Goal: Information Seeking & Learning: Compare options

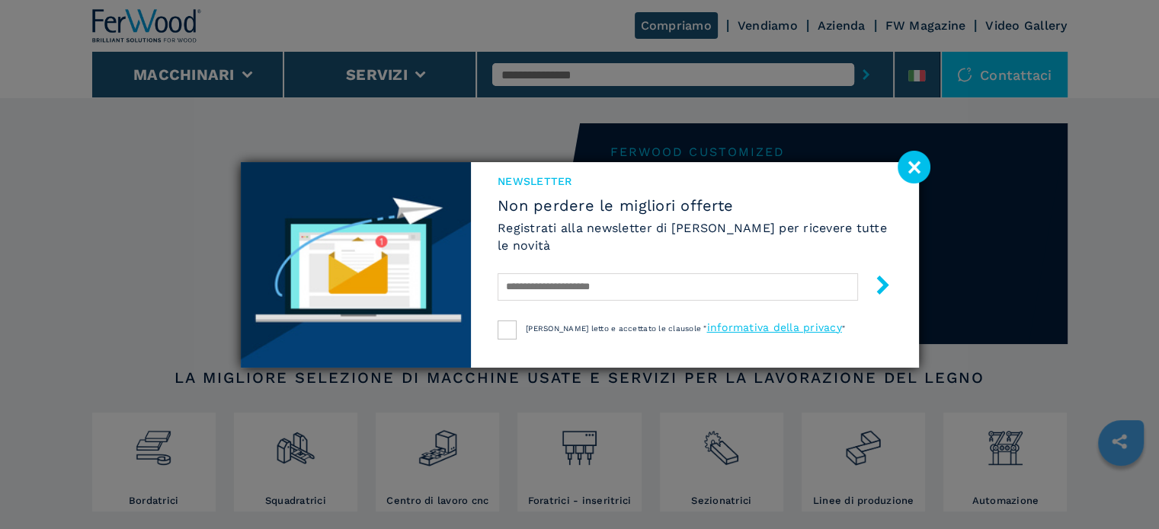
drag, startPoint x: 913, startPoint y: 167, endPoint x: 904, endPoint y: 169, distance: 9.4
click at [913, 167] on image at bounding box center [913, 167] width 33 height 33
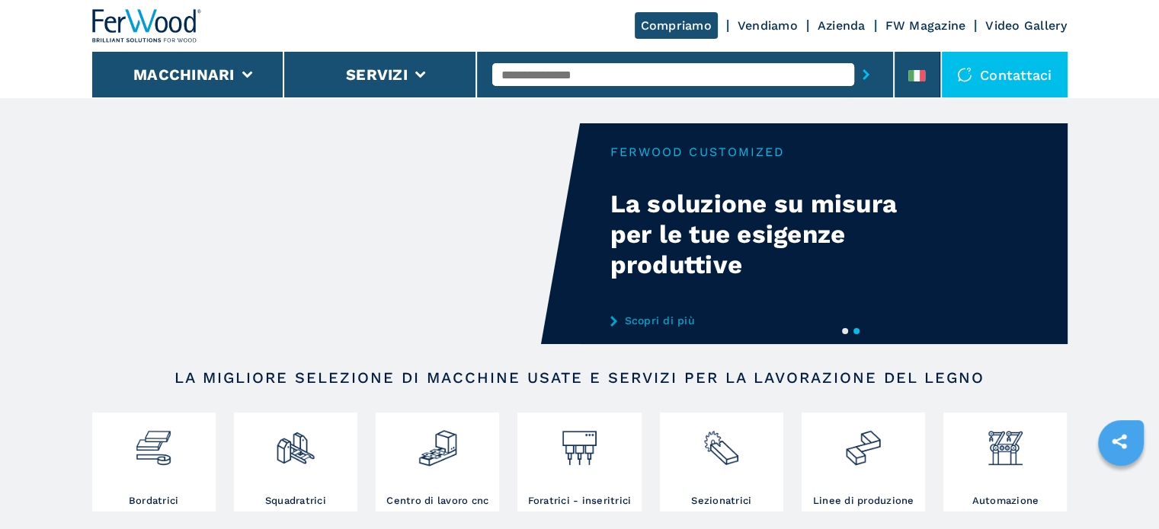
click at [622, 73] on input "text" at bounding box center [673, 74] width 362 height 23
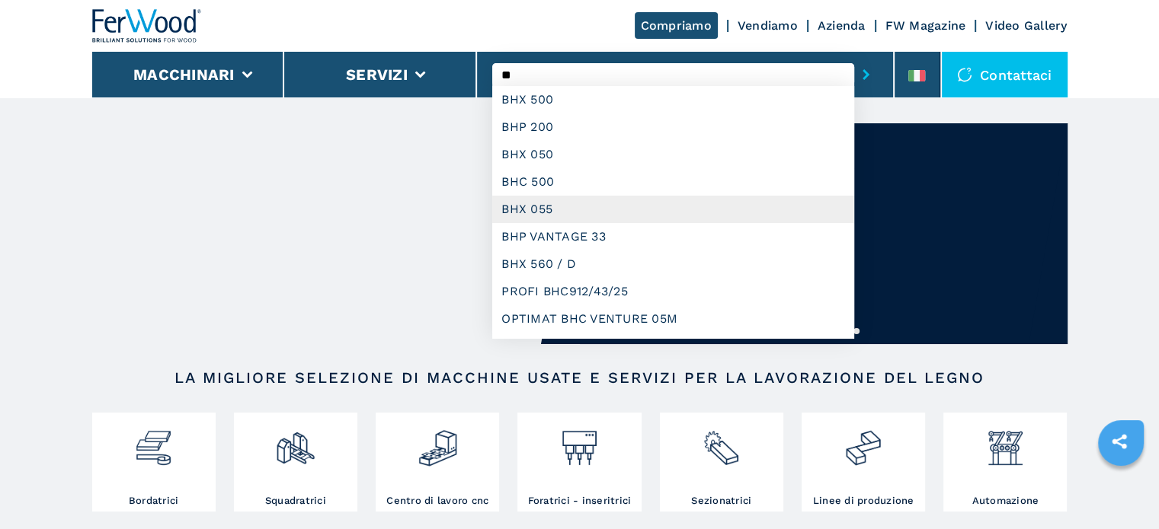
click at [543, 210] on div "BHX 055" at bounding box center [673, 209] width 362 height 27
type input "*******"
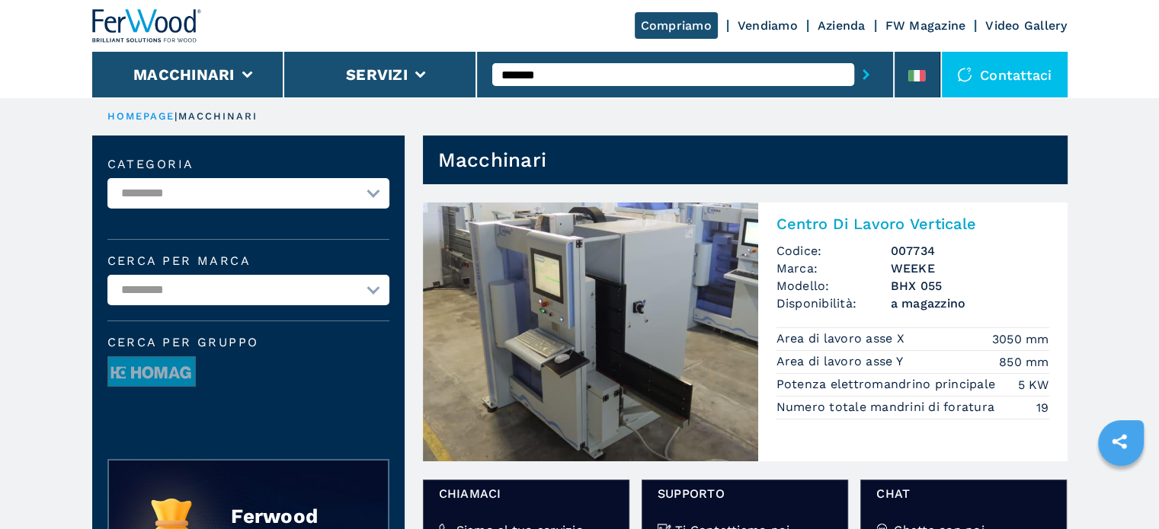
click at [870, 255] on span "Codice:" at bounding box center [833, 251] width 114 height 18
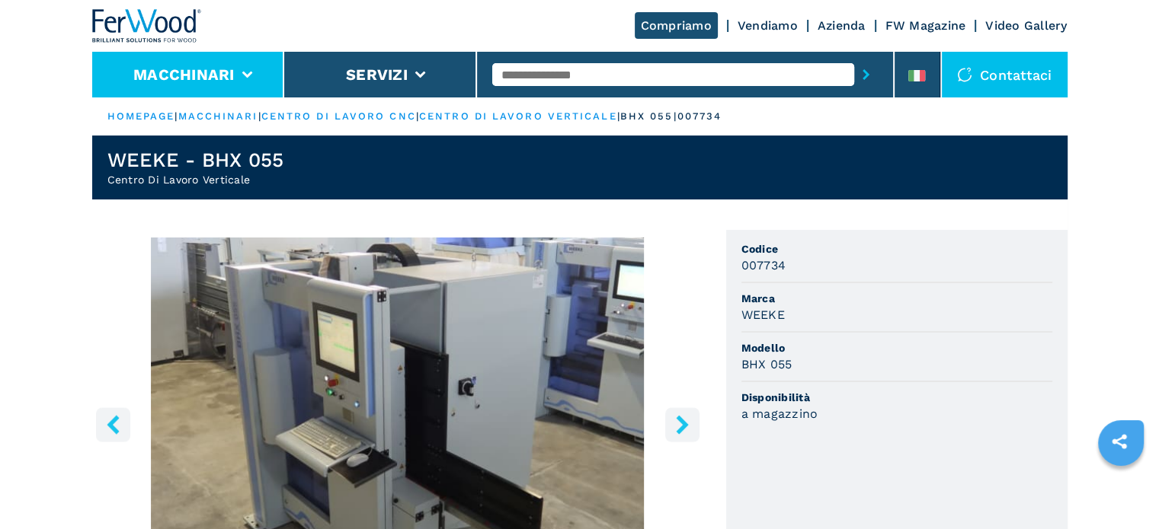
click at [213, 74] on button "Macchinari" at bounding box center [183, 75] width 101 height 18
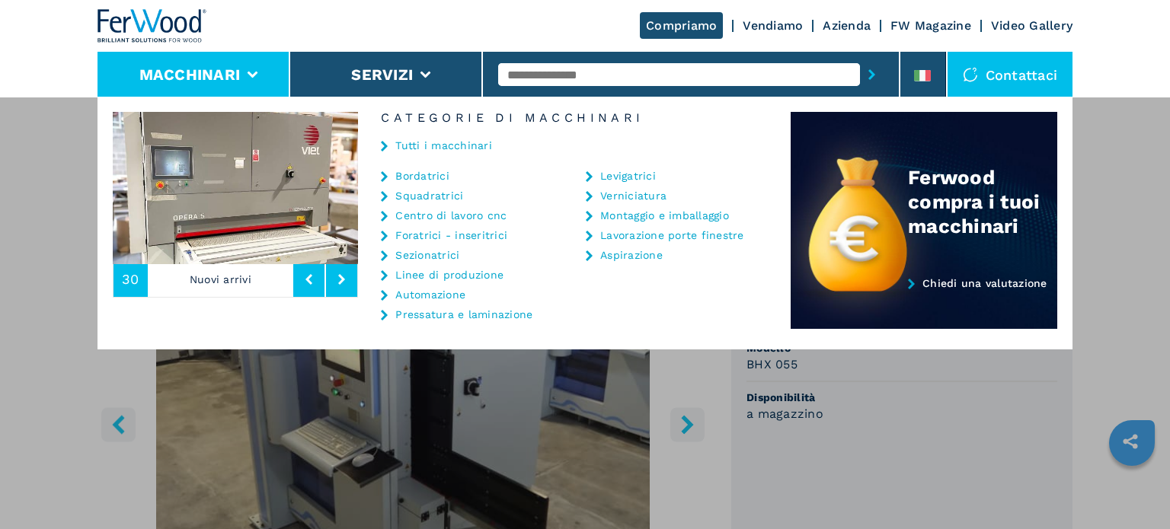
click at [440, 177] on link "Bordatrici" at bounding box center [422, 176] width 54 height 11
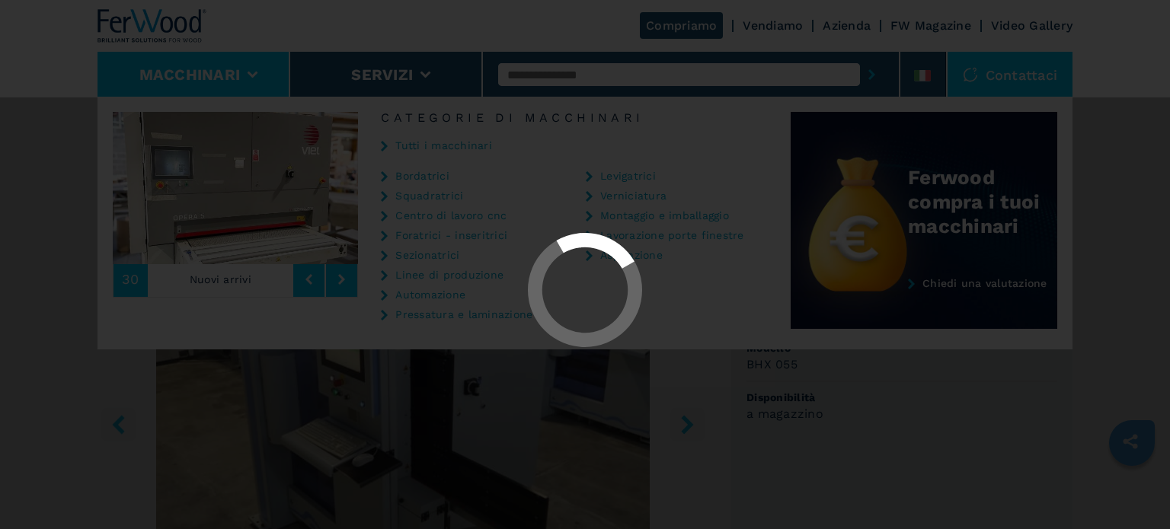
select select "**********"
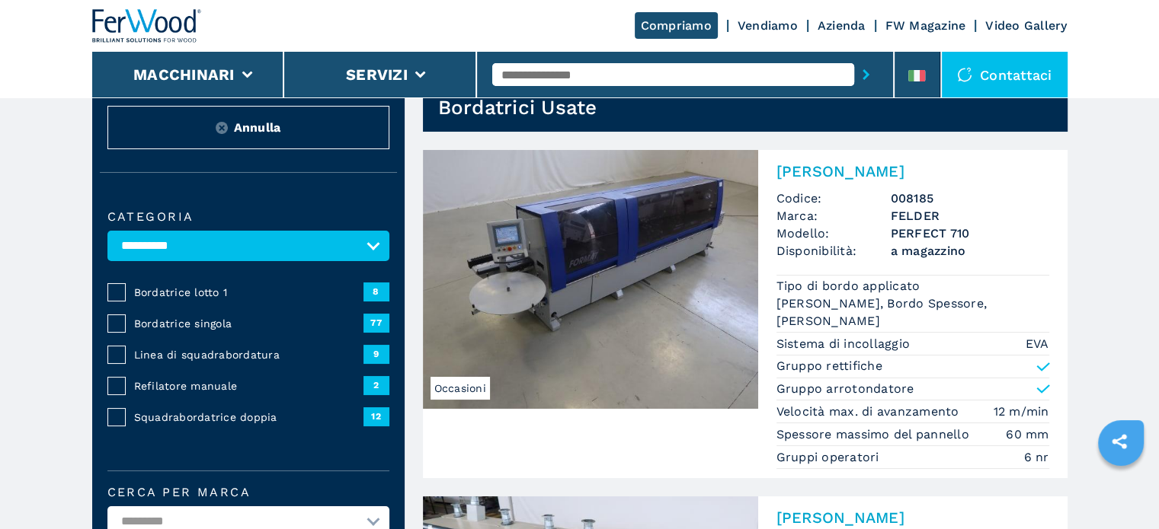
scroll to position [76, 0]
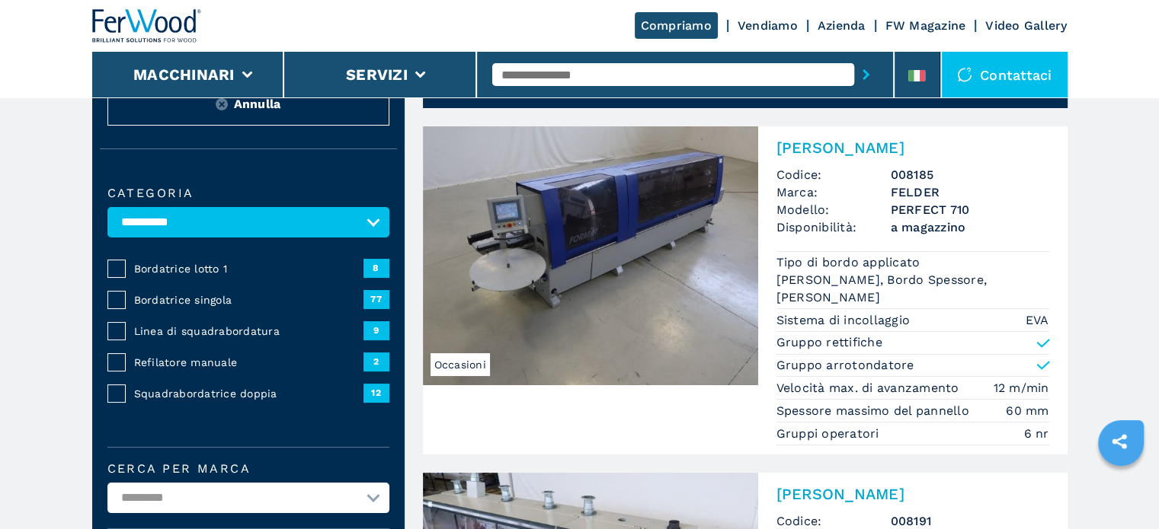
click at [184, 298] on span "Bordatrice singola" at bounding box center [248, 300] width 229 height 15
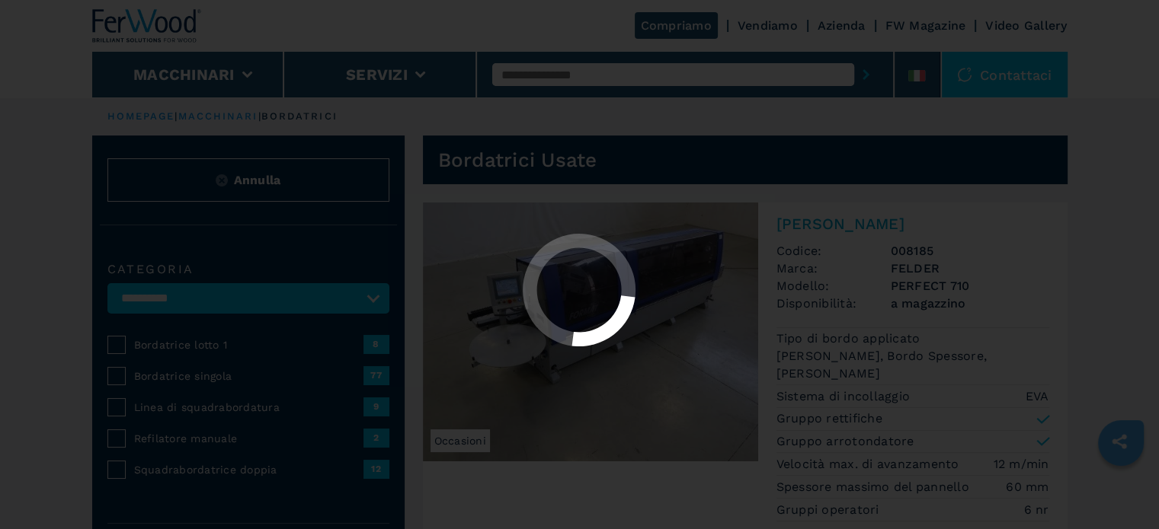
select select "**********"
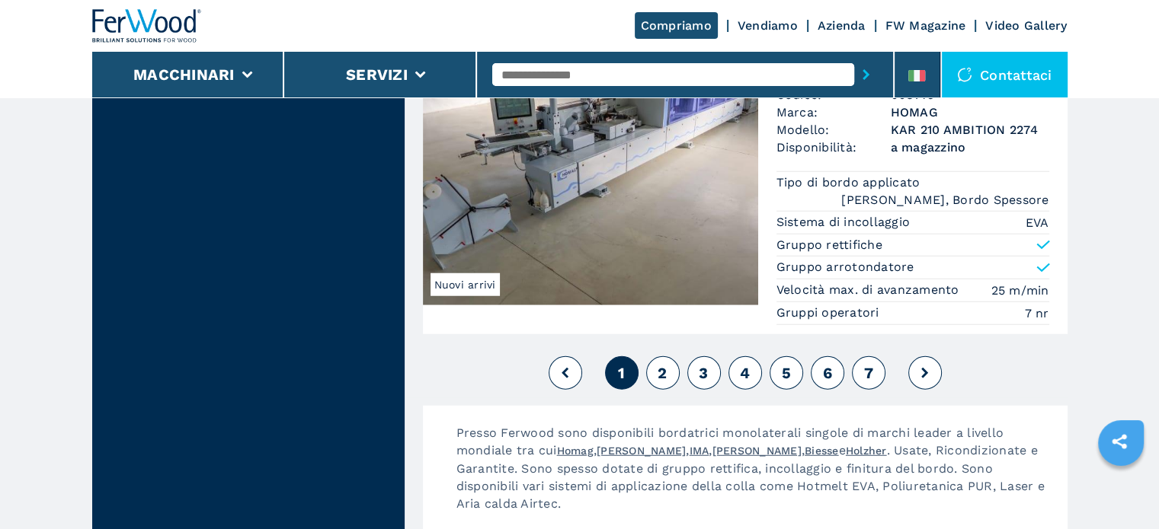
scroll to position [4114, 0]
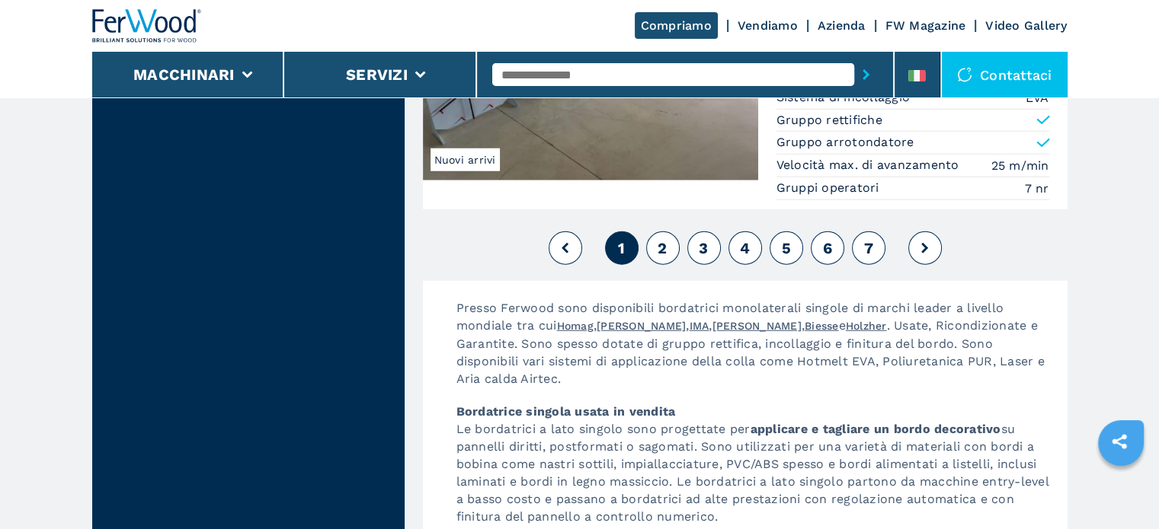
click at [667, 234] on button "2" at bounding box center [663, 249] width 34 height 34
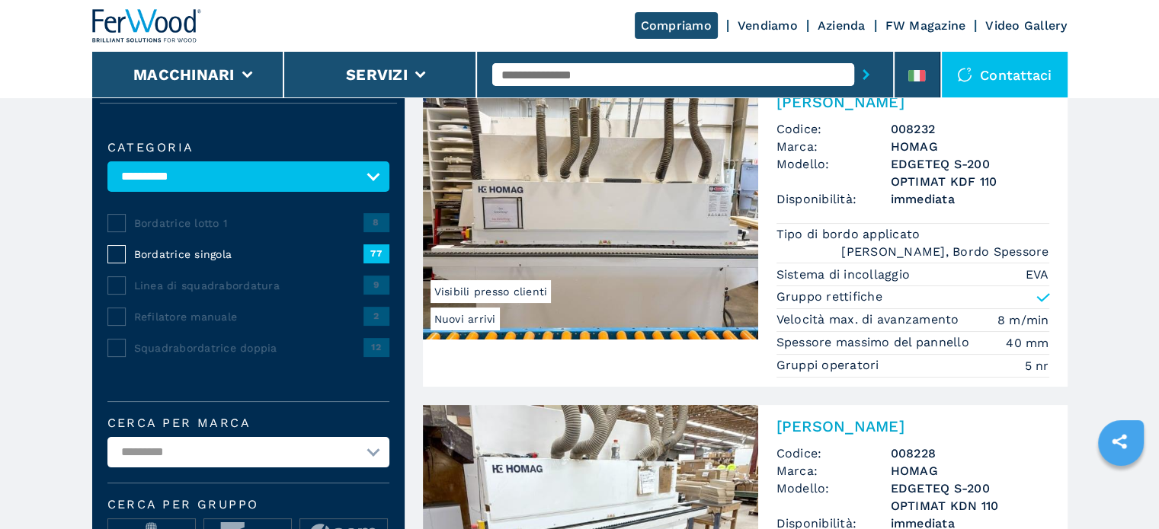
scroll to position [305, 0]
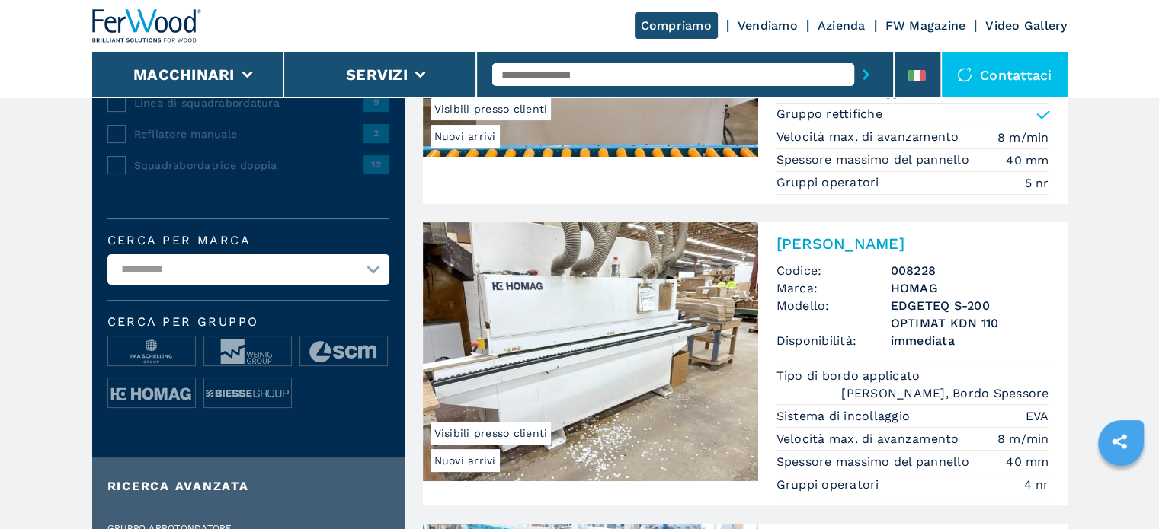
click at [369, 271] on select "**********" at bounding box center [248, 269] width 282 height 30
select select "******"
click at [107, 254] on select "**********" at bounding box center [248, 269] width 282 height 30
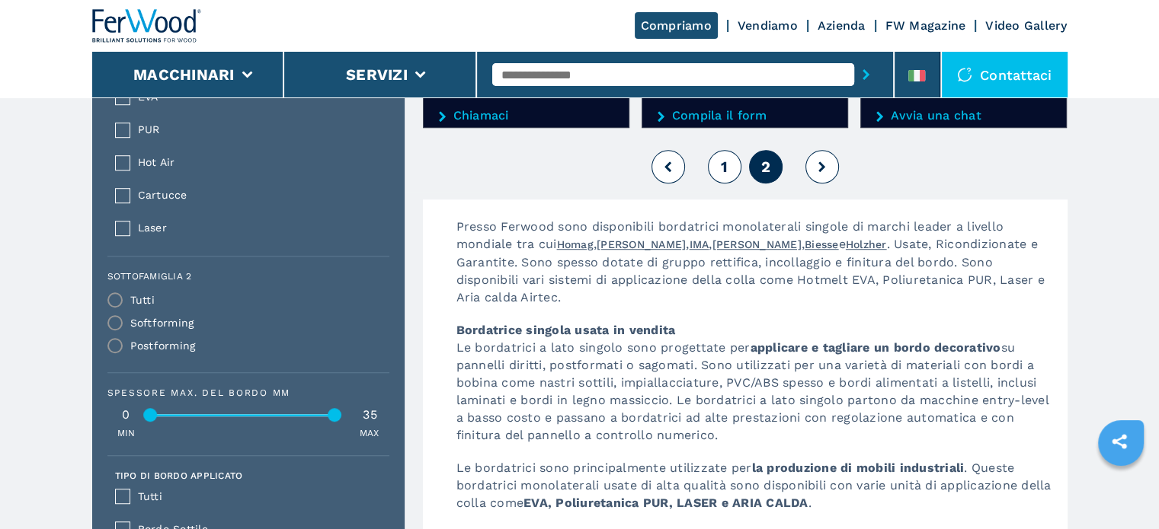
scroll to position [914, 0]
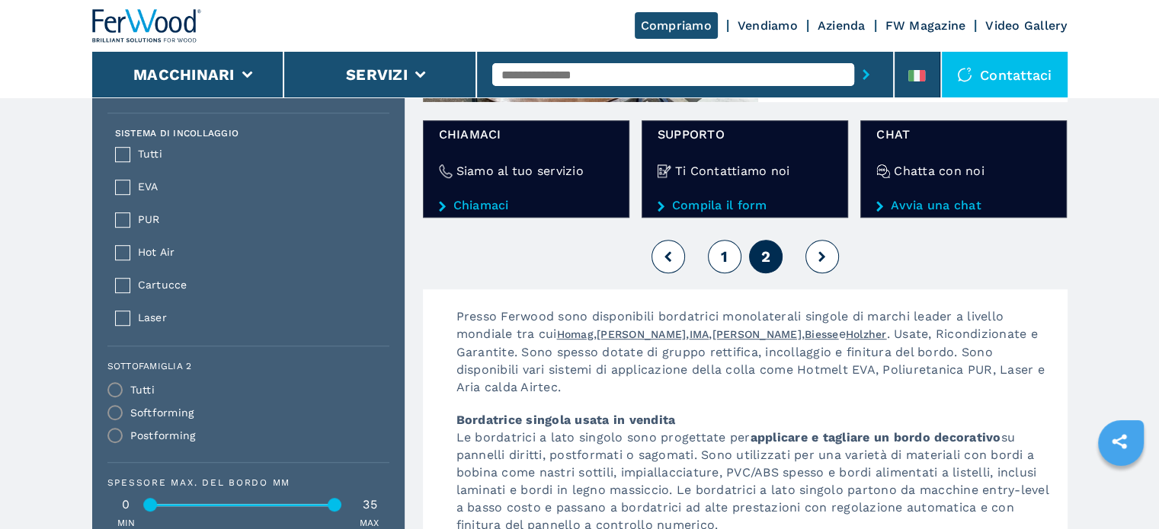
click at [713, 250] on button "1" at bounding box center [725, 257] width 34 height 34
select select
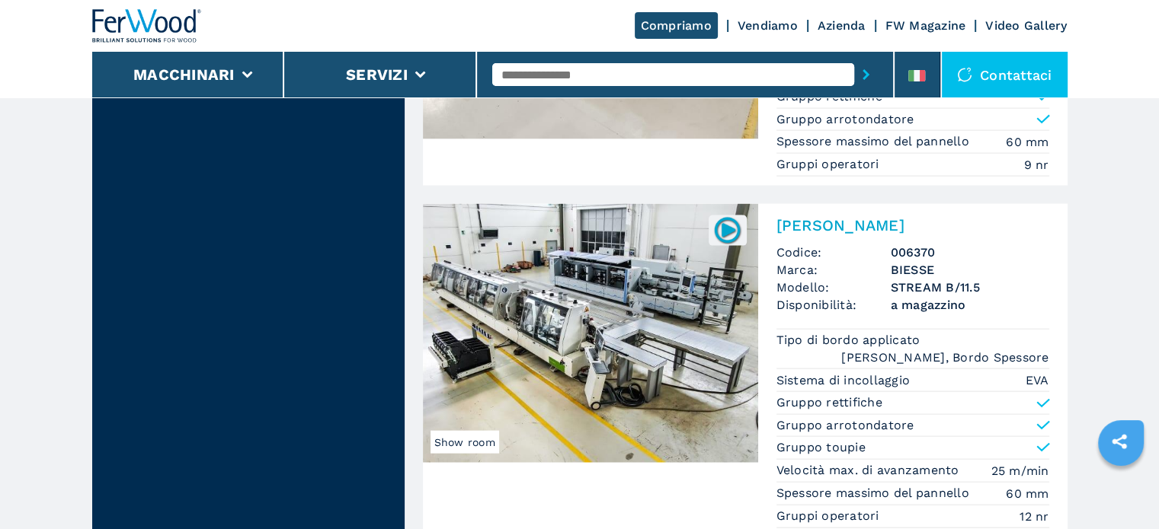
scroll to position [3200, 0]
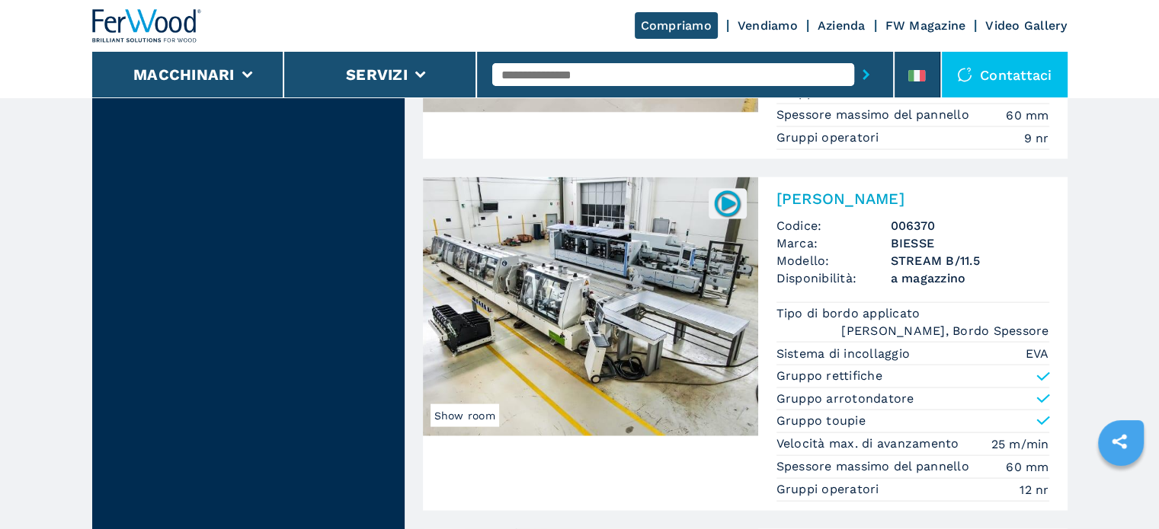
click at [881, 243] on div "[PERSON_NAME] Codice: 006370 Marca: BIESSE Modello: STREAM B/11.5 Disponibilità…" at bounding box center [912, 344] width 309 height 334
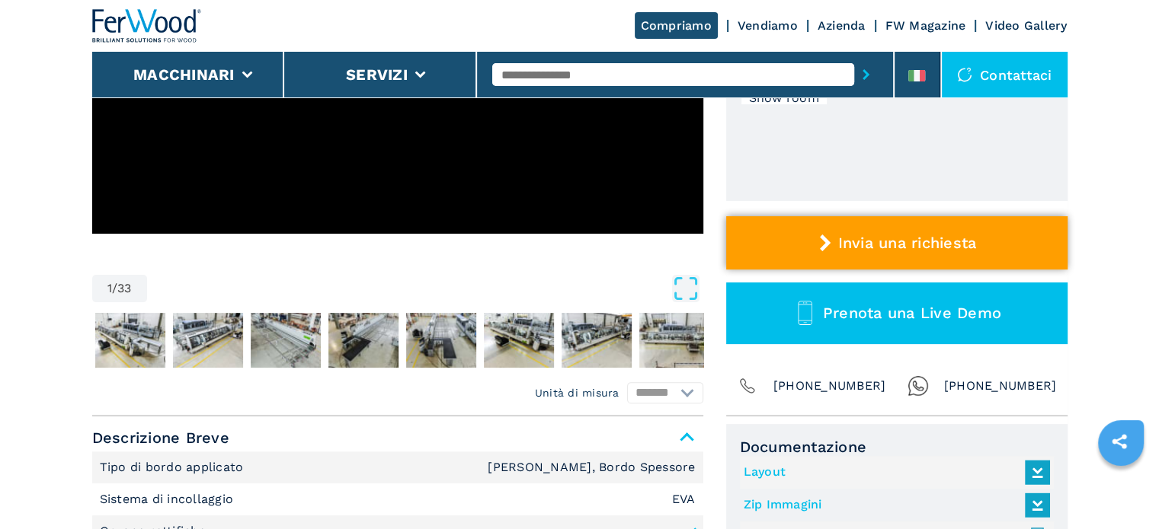
scroll to position [381, 0]
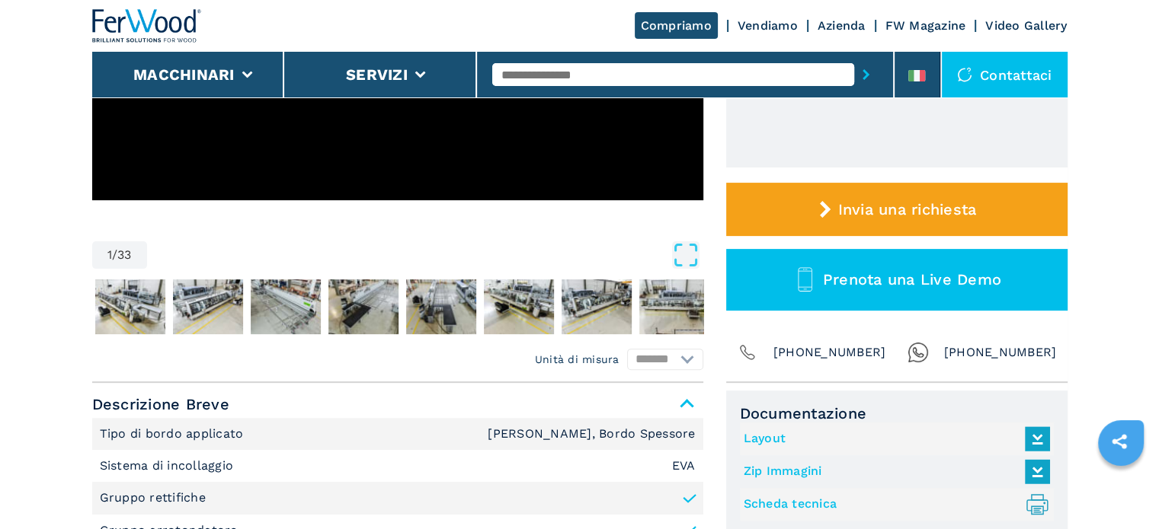
click at [777, 442] on link "Layout" at bounding box center [893, 439] width 299 height 25
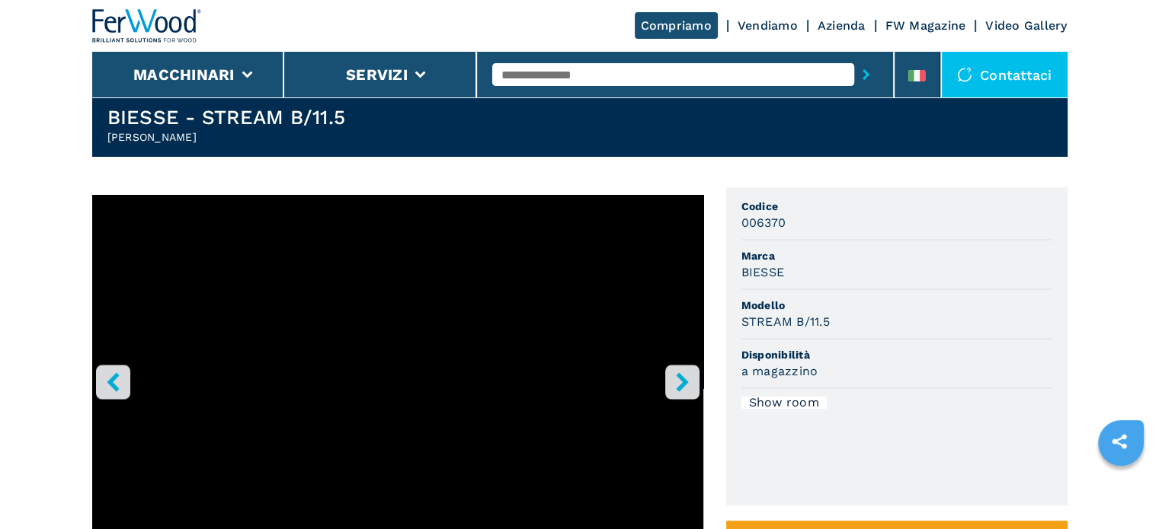
scroll to position [0, 0]
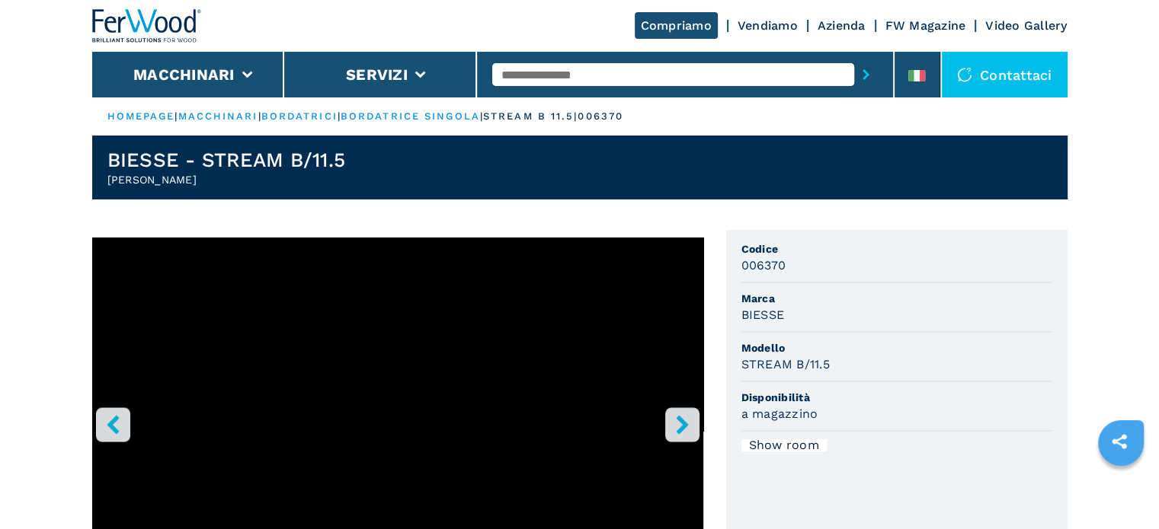
click at [616, 75] on input "text" at bounding box center [673, 74] width 362 height 23
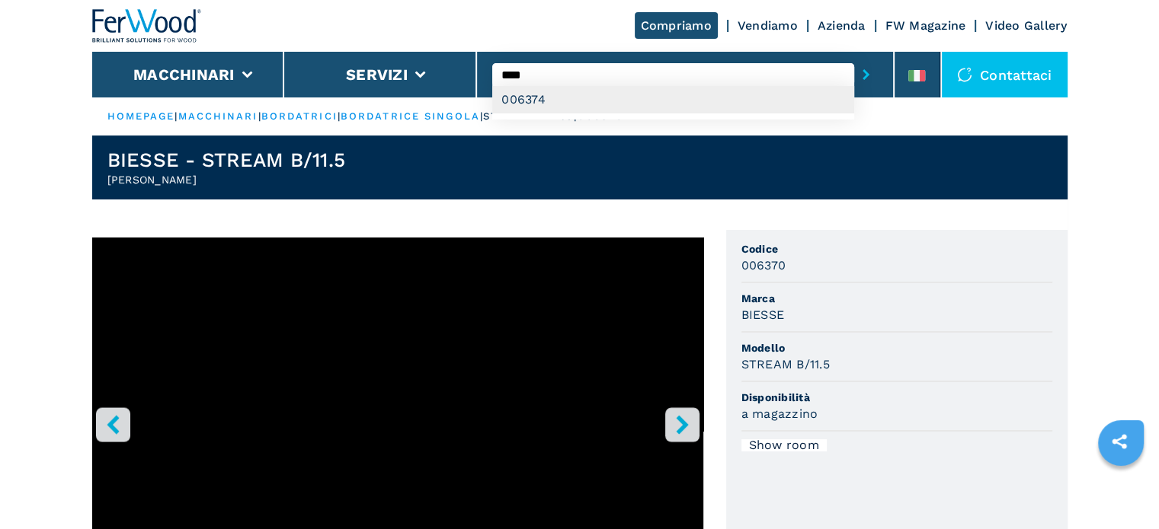
click at [519, 91] on div "006374" at bounding box center [673, 99] width 362 height 27
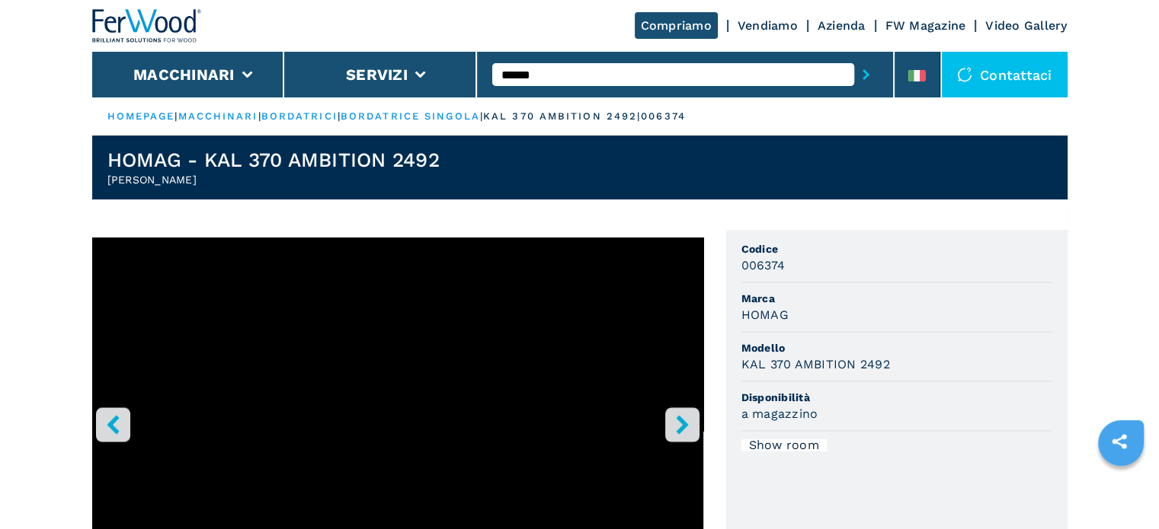
click at [555, 75] on input "******" at bounding box center [673, 74] width 362 height 23
type input "*"
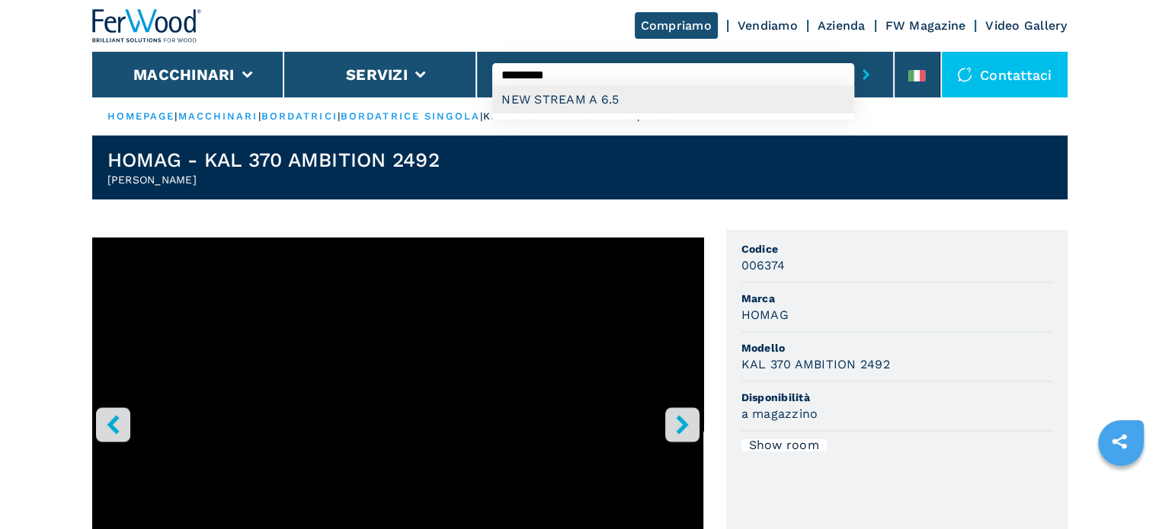
type input "********"
click at [854, 57] on button "submit-button" at bounding box center [866, 74] width 24 height 35
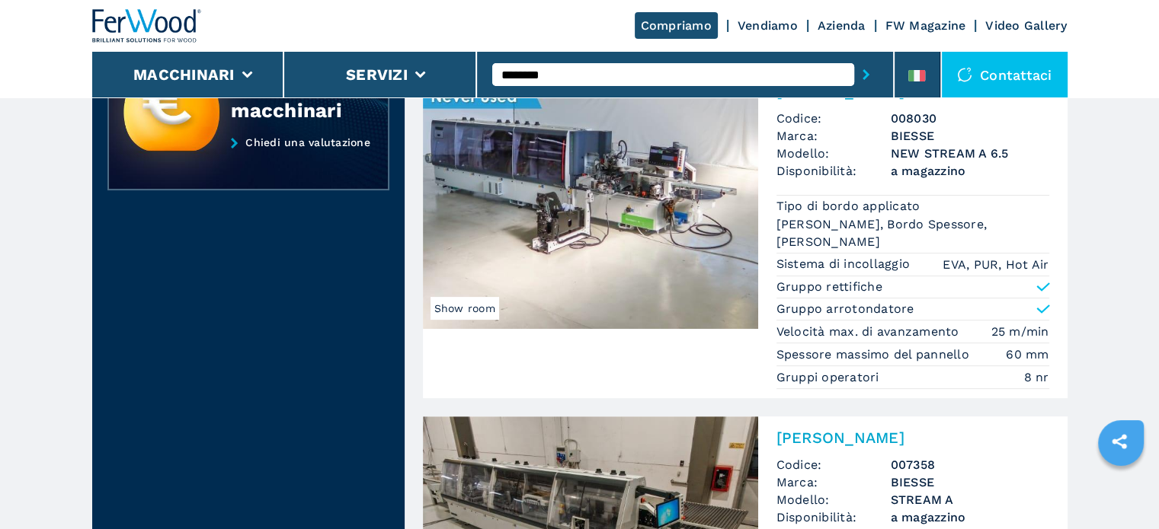
scroll to position [457, 0]
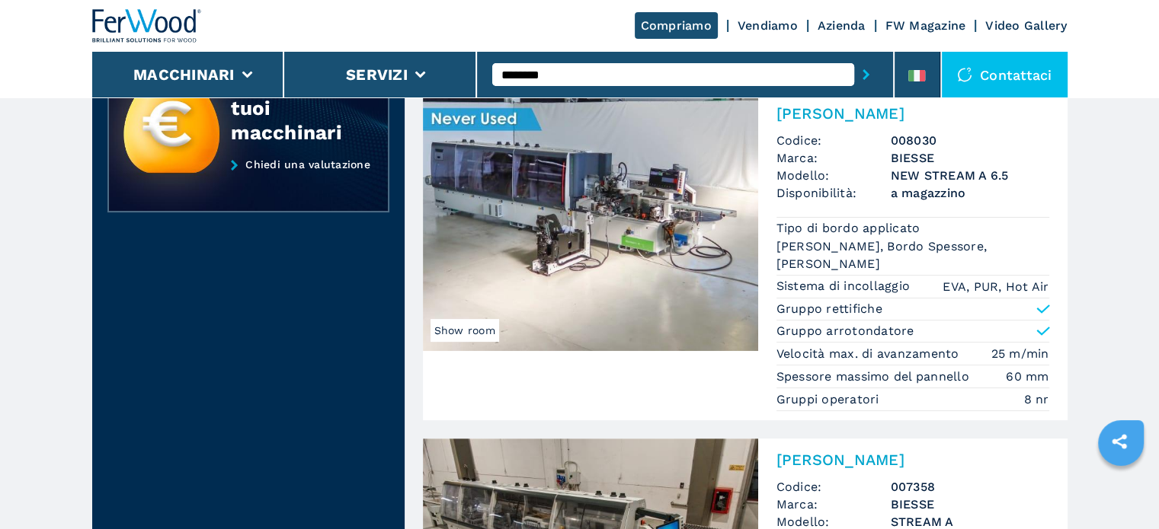
click at [904, 172] on h3 "NEW STREAM A 6.5" at bounding box center [970, 176] width 158 height 18
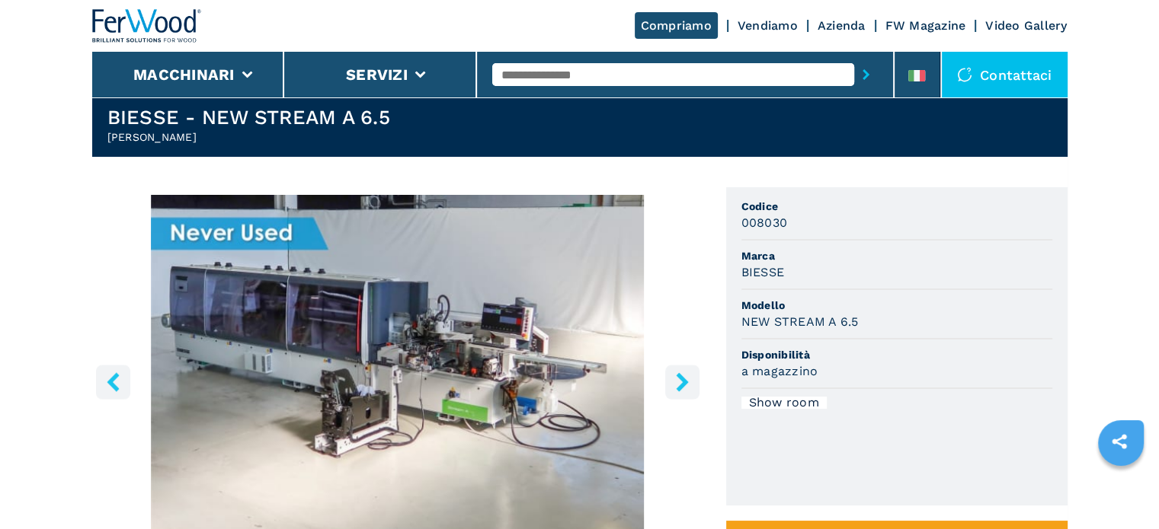
scroll to position [152, 0]
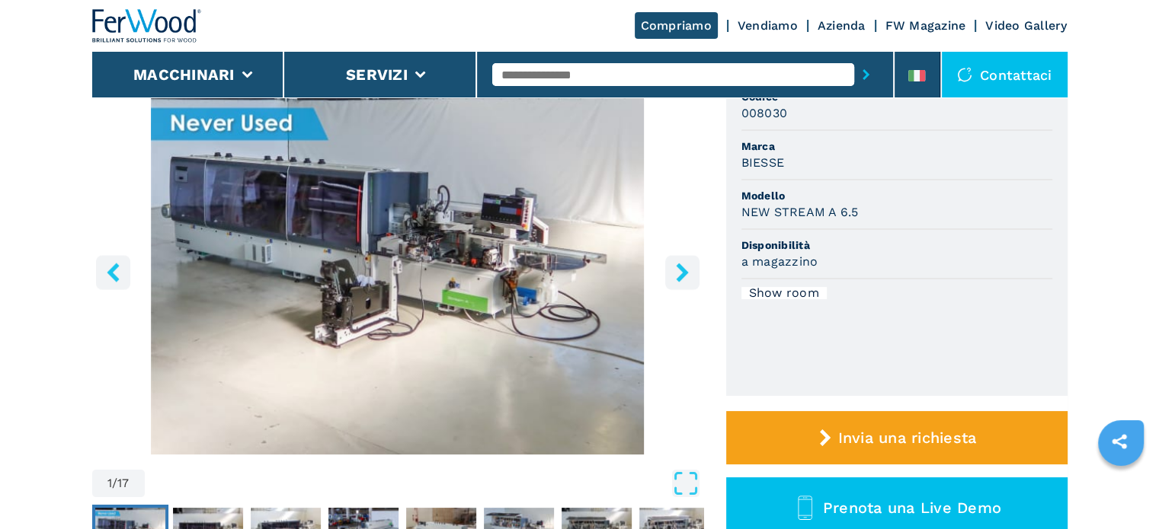
click at [685, 266] on icon "right-button" at bounding box center [682, 272] width 19 height 19
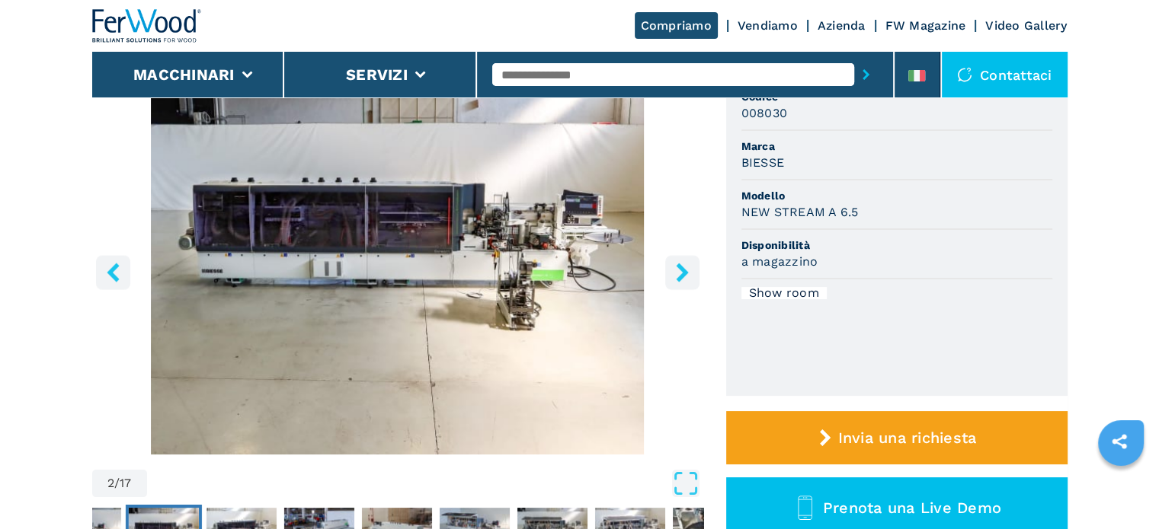
click at [685, 267] on icon "right-button" at bounding box center [682, 272] width 19 height 19
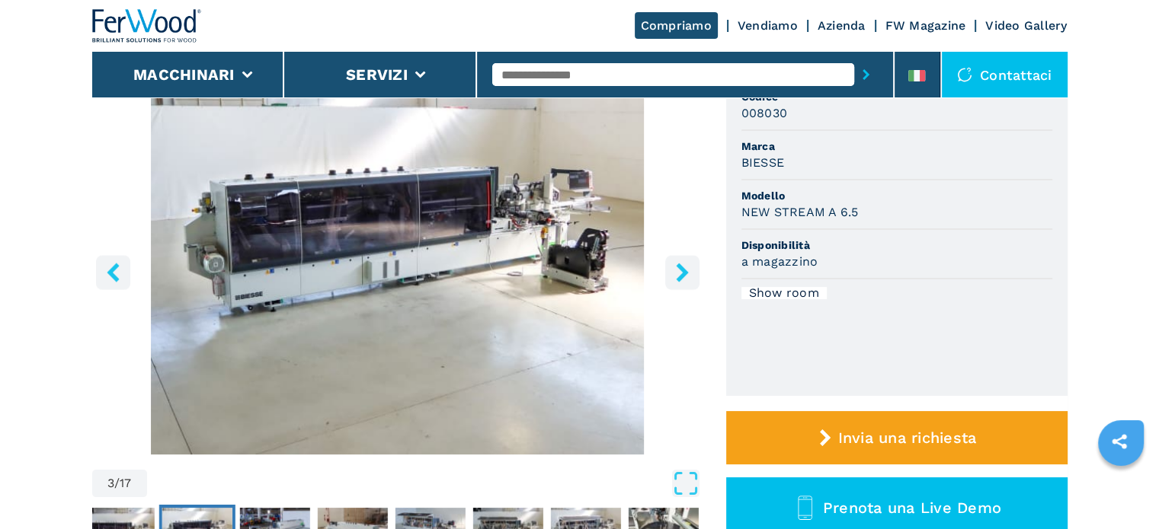
click at [682, 266] on icon "right-button" at bounding box center [682, 272] width 19 height 19
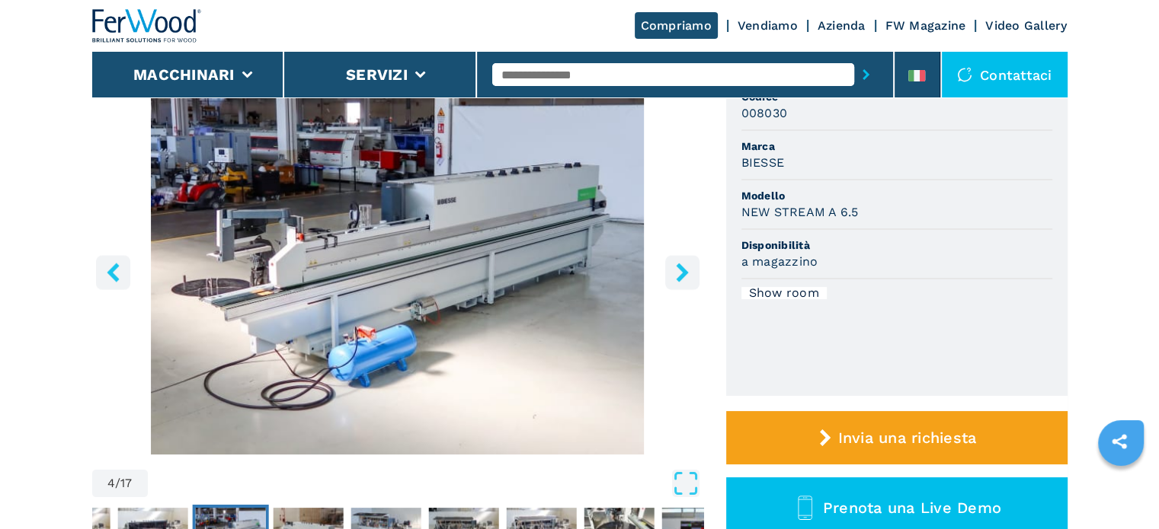
click at [682, 266] on icon "right-button" at bounding box center [682, 272] width 19 height 19
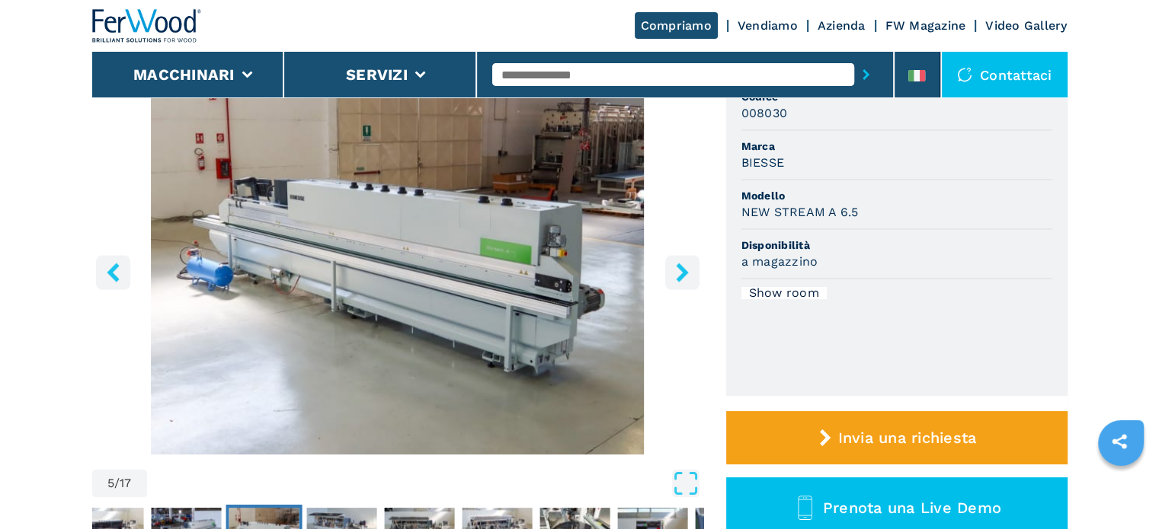
click at [682, 267] on icon "right-button" at bounding box center [682, 272] width 12 height 19
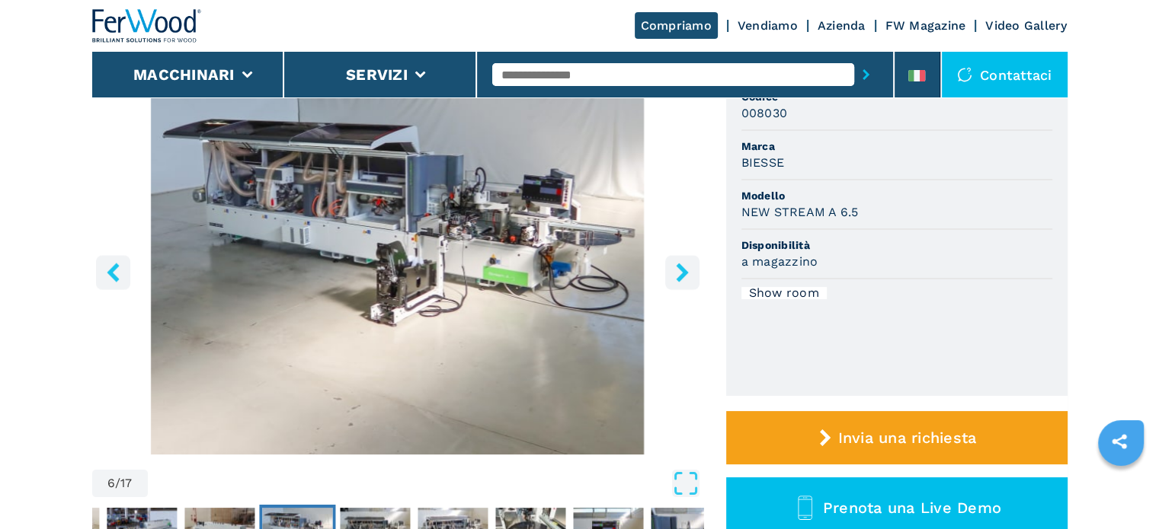
click at [682, 267] on icon "right-button" at bounding box center [682, 272] width 12 height 19
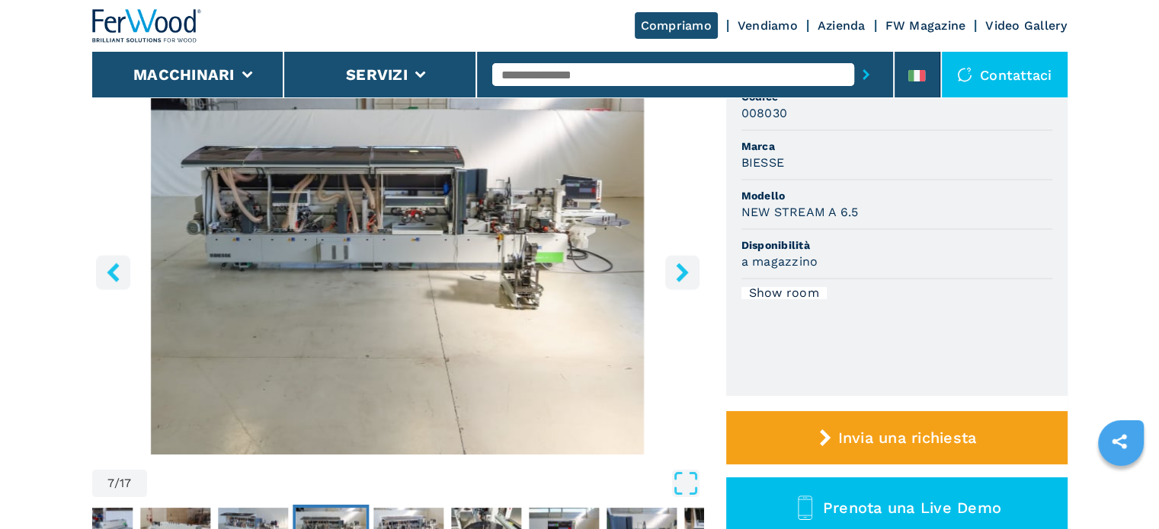
click at [682, 267] on icon "right-button" at bounding box center [682, 272] width 12 height 19
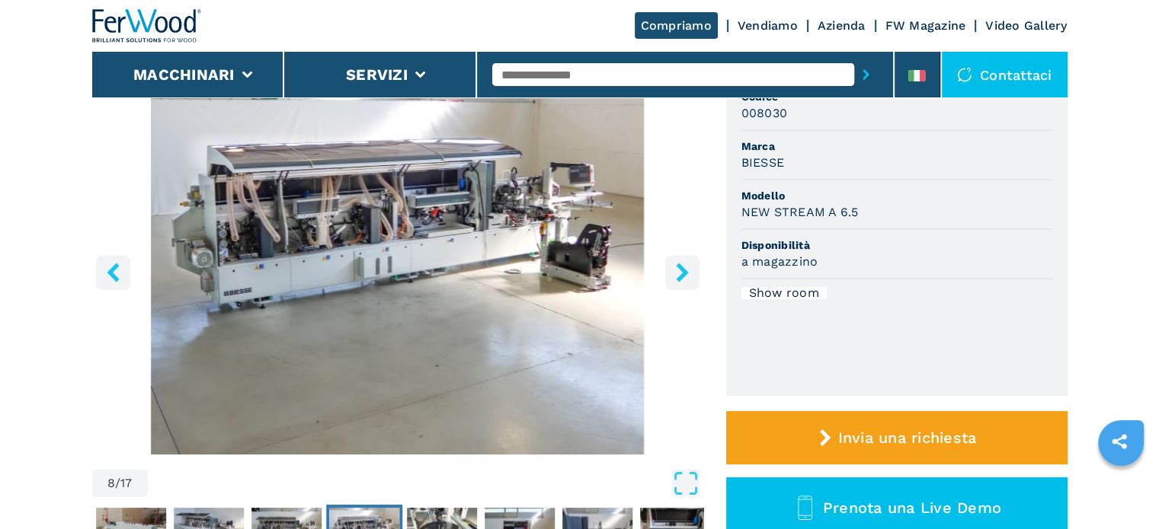
click at [682, 267] on icon "right-button" at bounding box center [682, 272] width 12 height 19
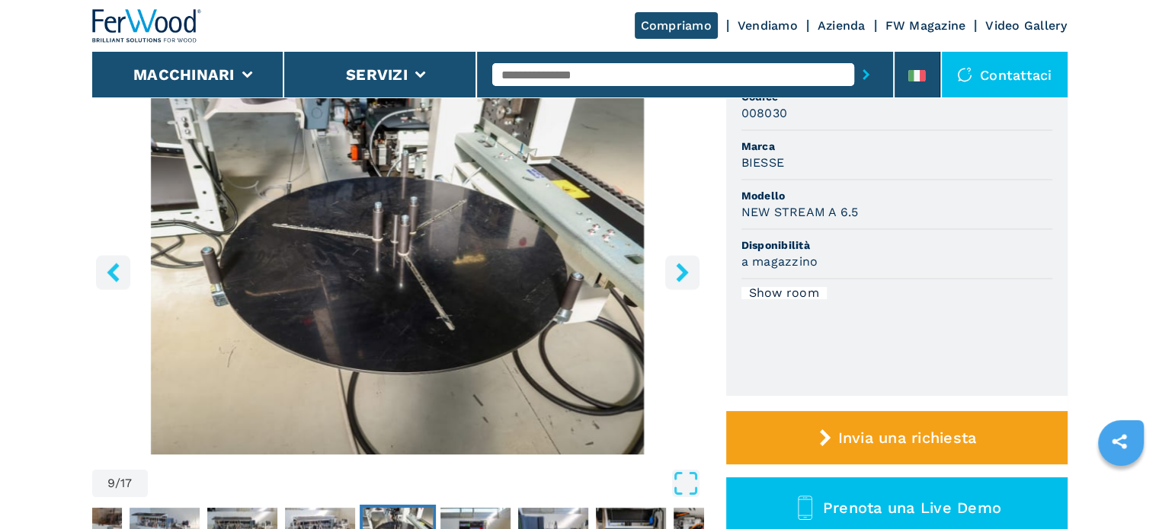
click at [682, 267] on icon "right-button" at bounding box center [682, 272] width 12 height 19
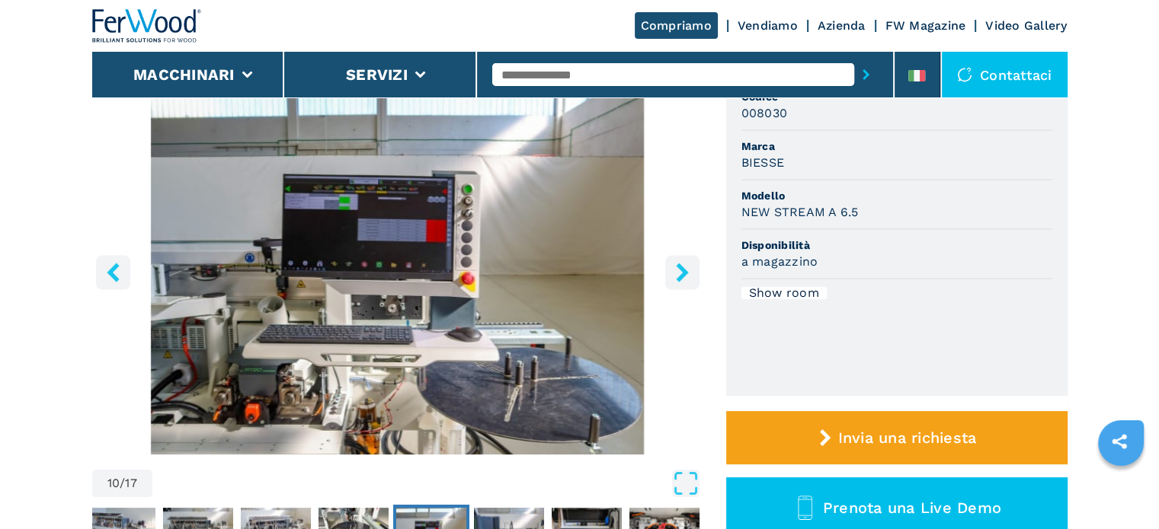
click at [682, 267] on icon "right-button" at bounding box center [682, 272] width 12 height 19
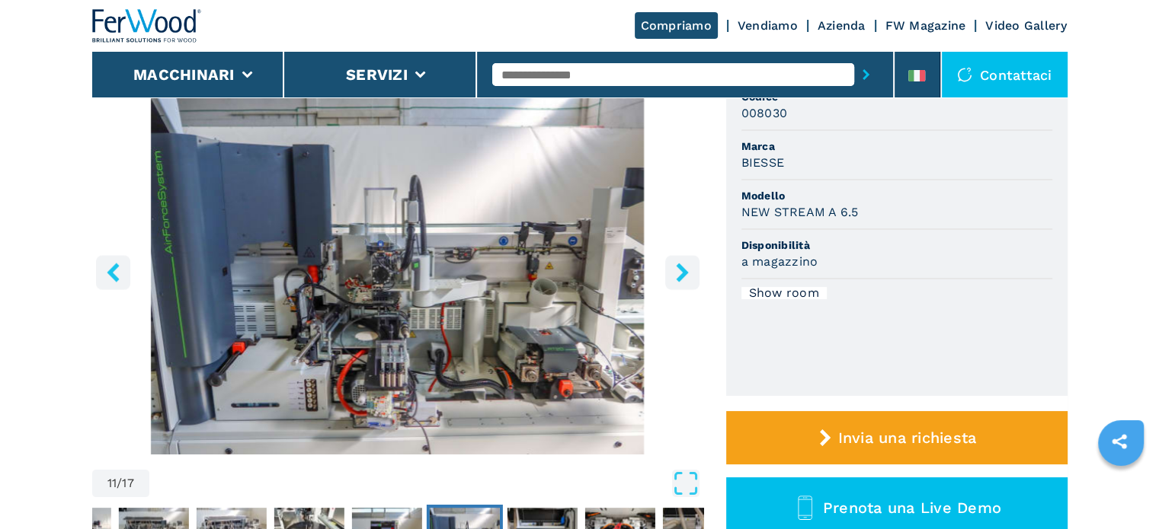
click at [682, 267] on icon "right-button" at bounding box center [682, 272] width 12 height 19
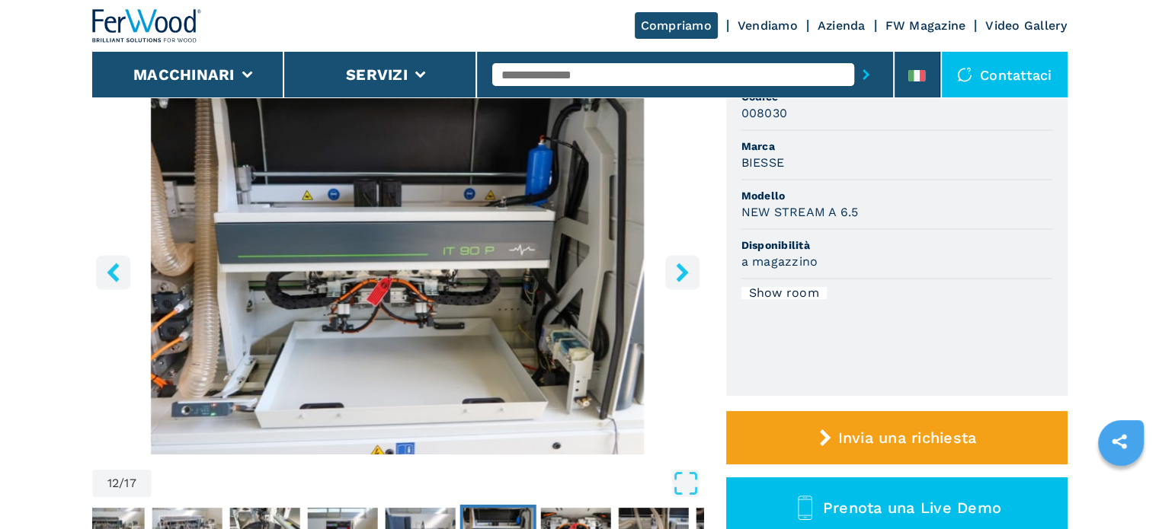
click at [682, 267] on icon "right-button" at bounding box center [682, 272] width 12 height 19
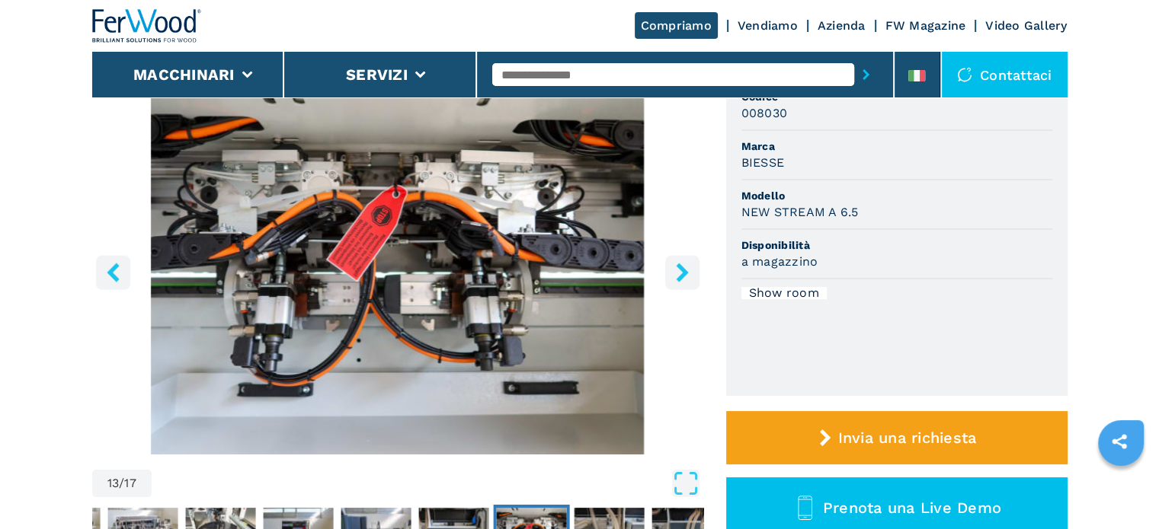
click at [682, 267] on icon "right-button" at bounding box center [682, 272] width 12 height 19
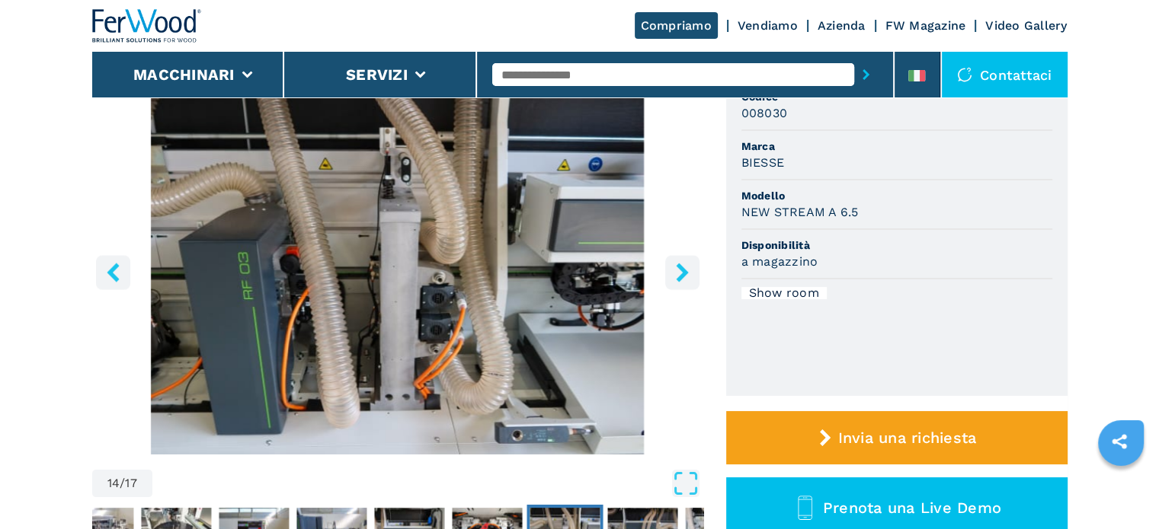
click at [682, 267] on icon "right-button" at bounding box center [682, 272] width 12 height 19
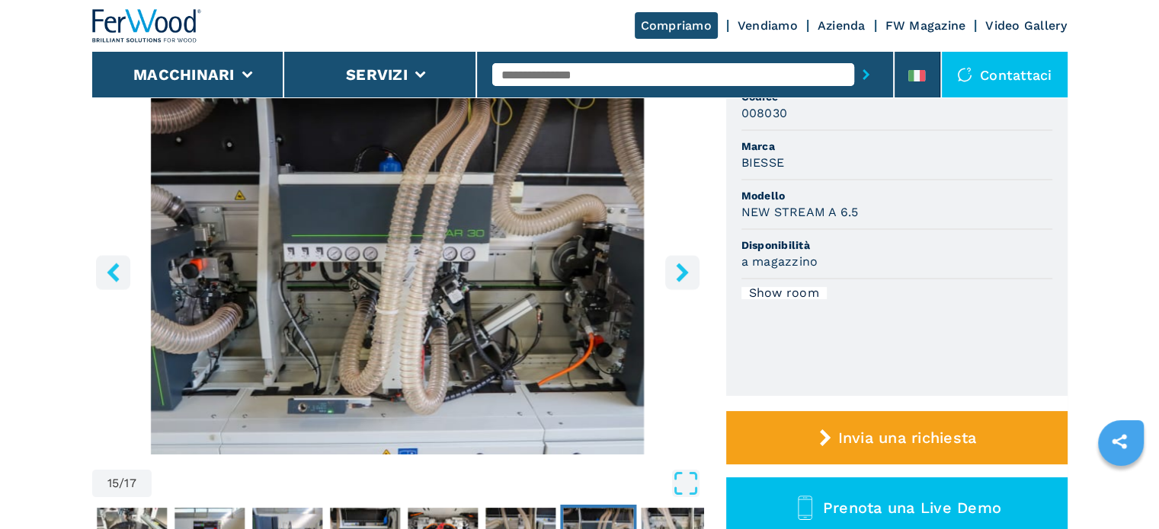
click at [682, 267] on icon "right-button" at bounding box center [682, 272] width 12 height 19
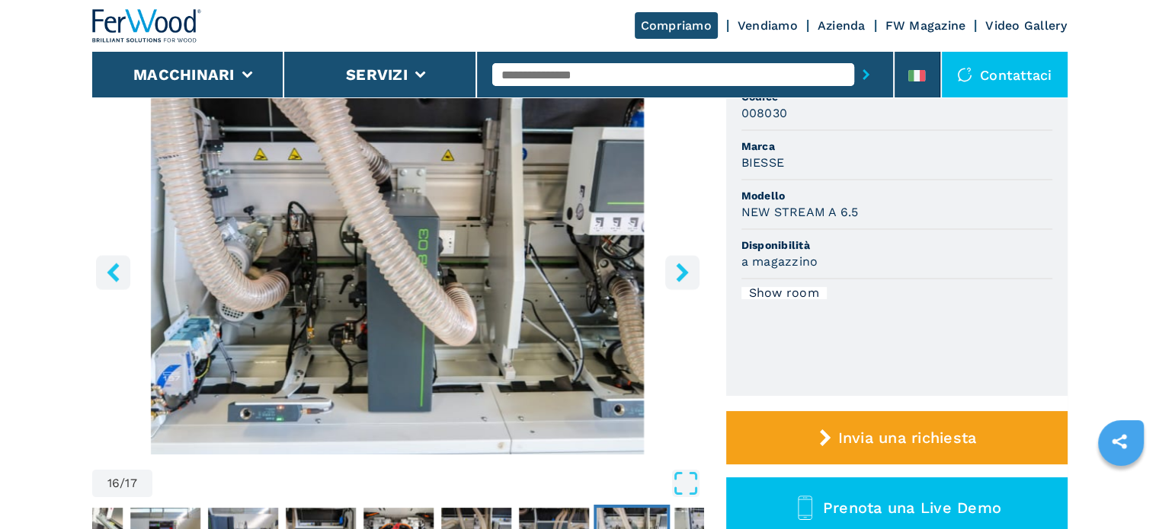
click at [682, 267] on icon "right-button" at bounding box center [682, 272] width 12 height 19
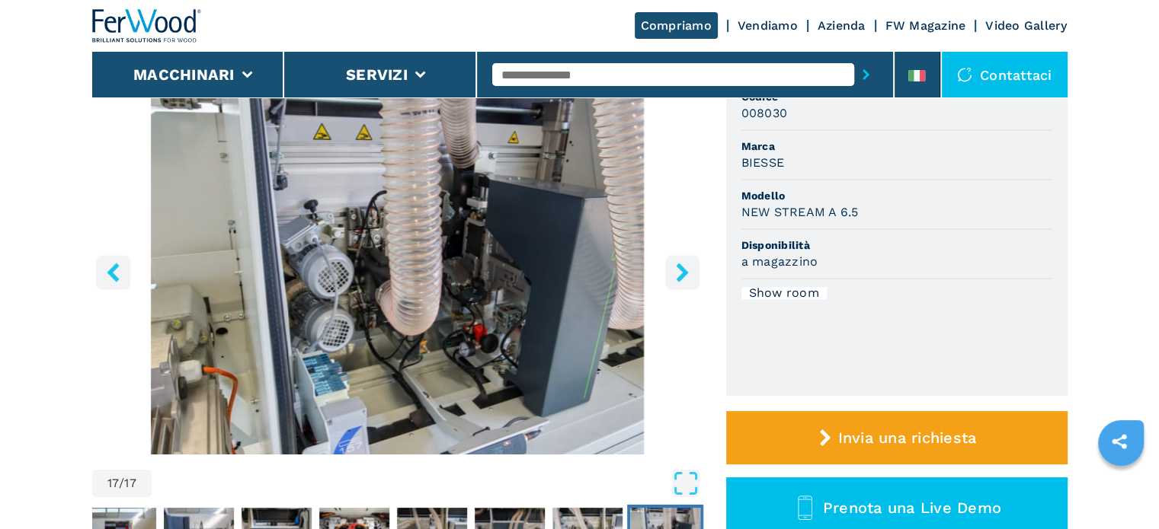
click at [682, 267] on icon "right-button" at bounding box center [682, 272] width 12 height 19
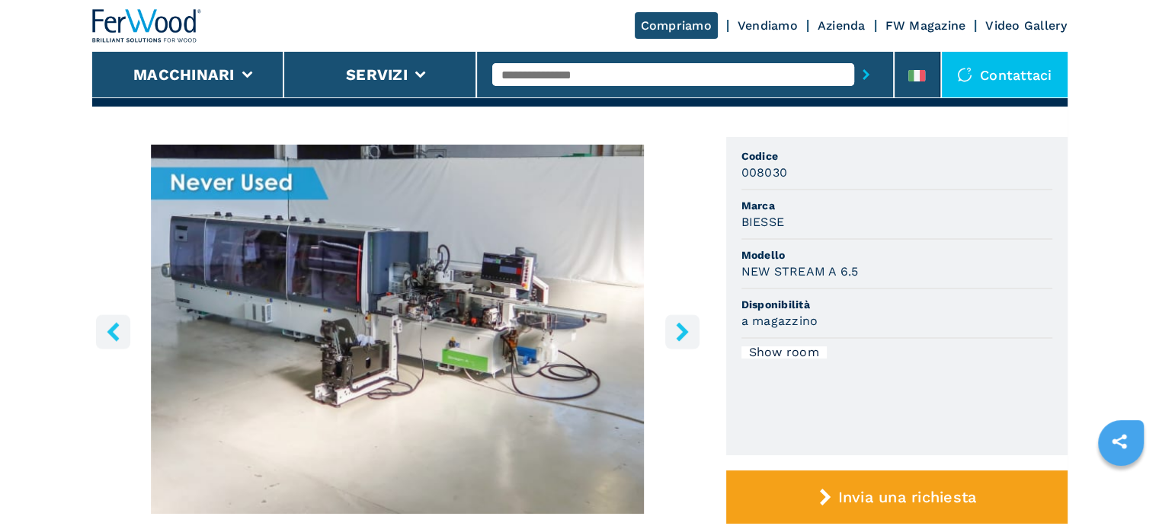
scroll to position [76, 0]
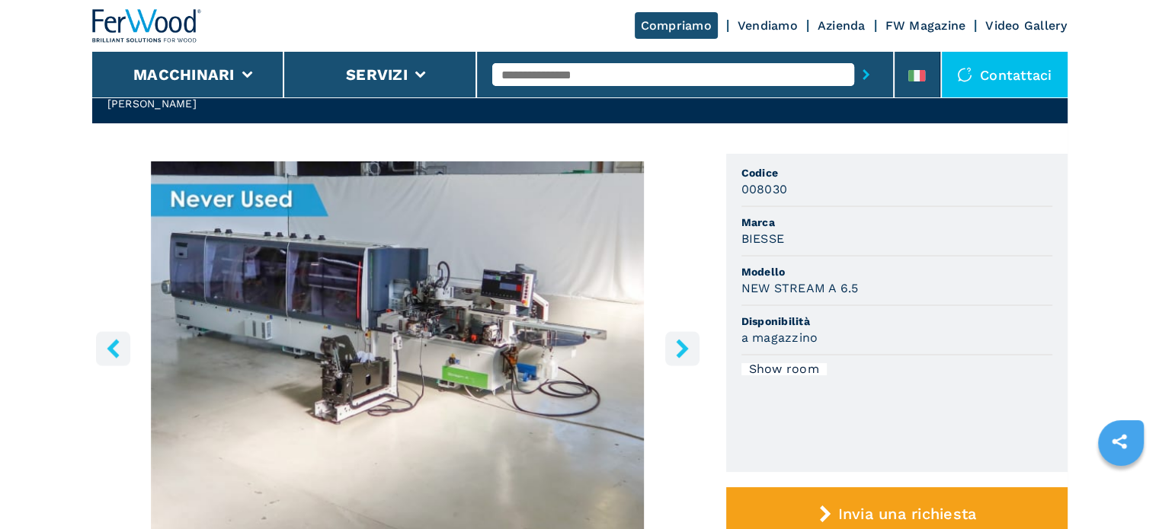
click at [568, 69] on input "text" at bounding box center [673, 74] width 362 height 23
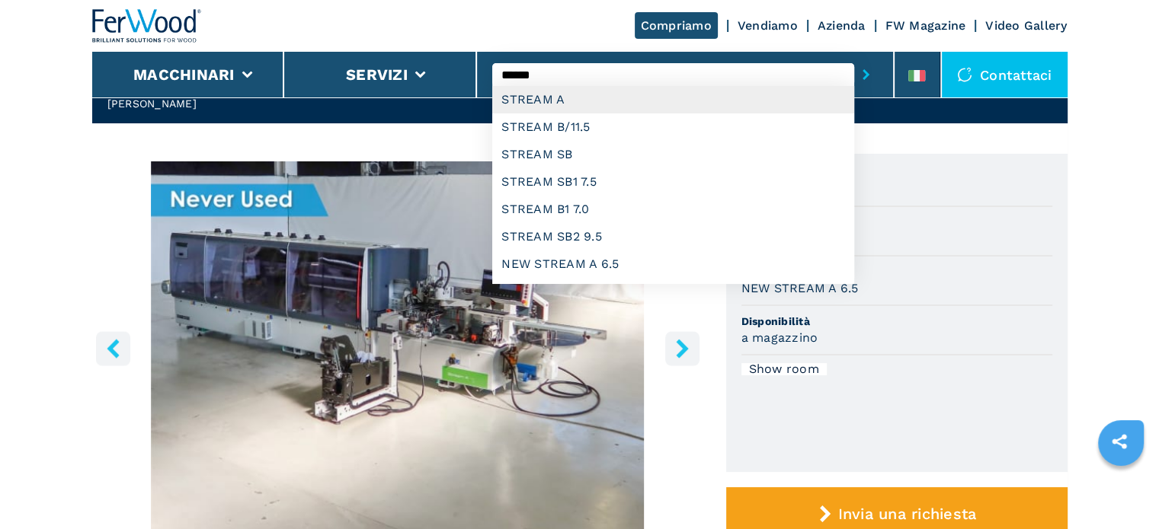
click at [616, 109] on div "STREAM A" at bounding box center [673, 99] width 362 height 27
type input "********"
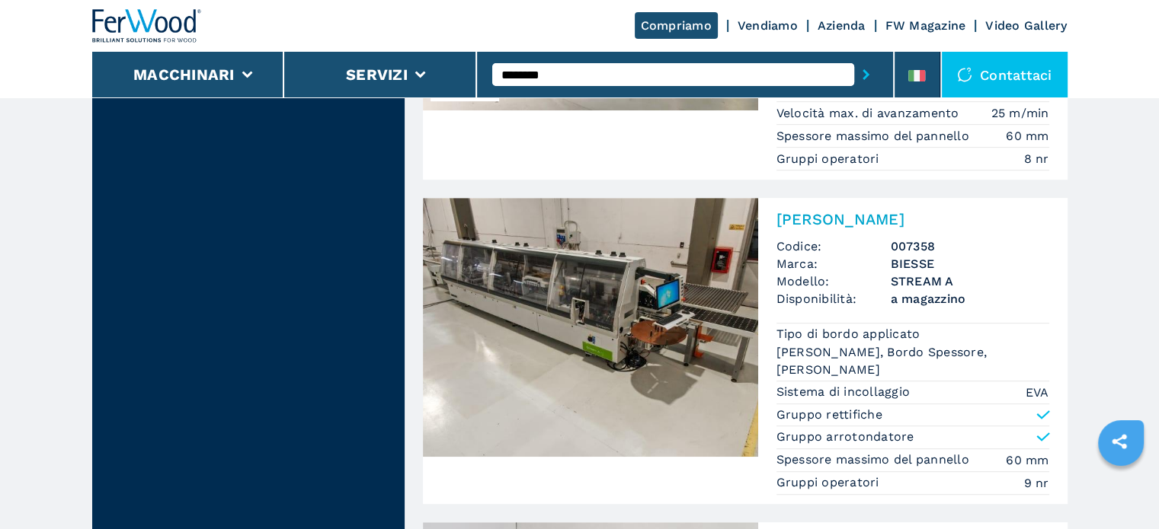
scroll to position [686, 0]
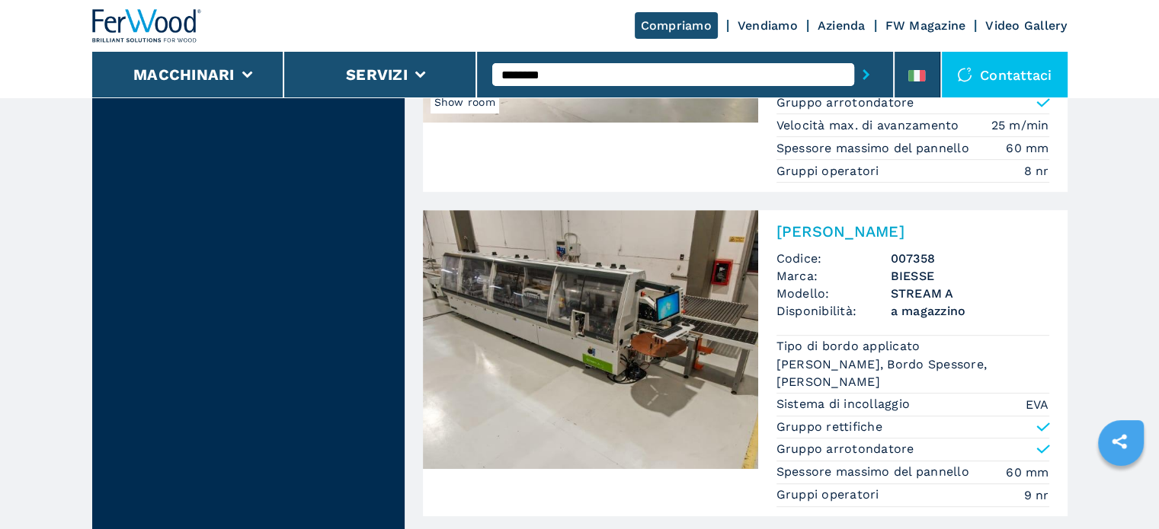
click at [918, 298] on h3 "STREAM A" at bounding box center [970, 294] width 158 height 18
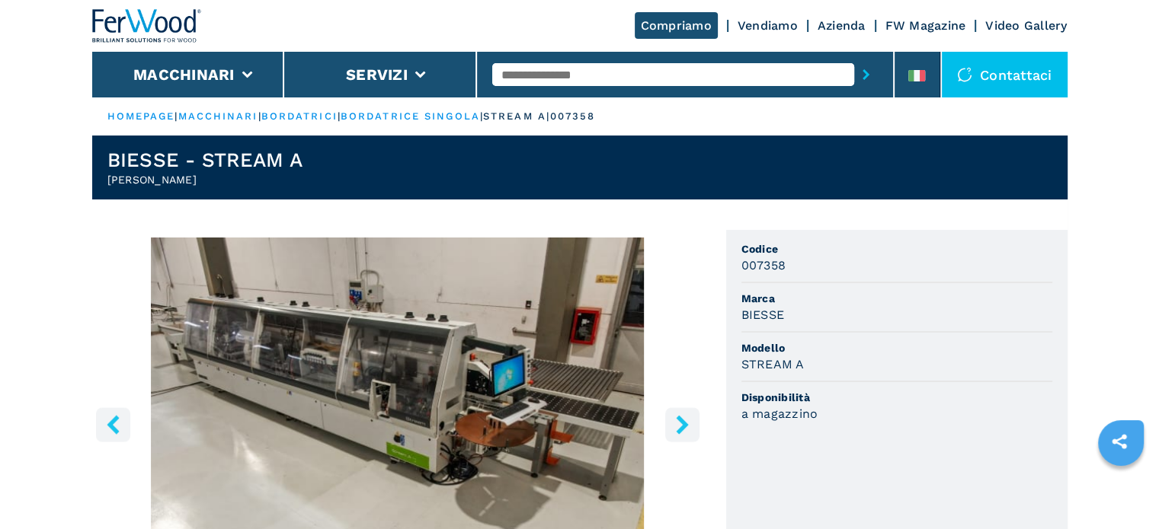
click at [632, 69] on input "text" at bounding box center [673, 74] width 362 height 23
type input "*"
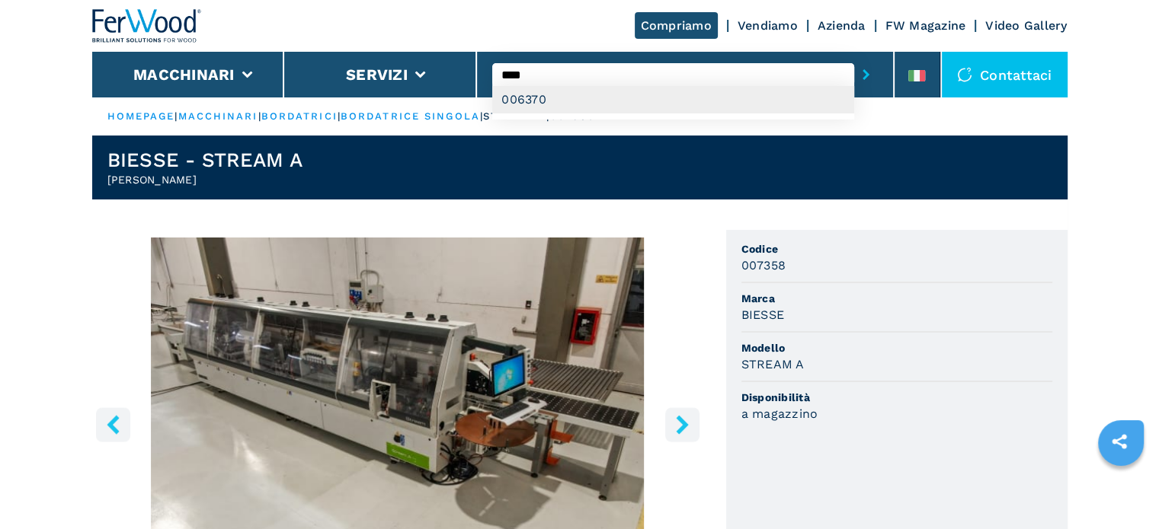
click at [528, 94] on div "006370" at bounding box center [673, 99] width 362 height 27
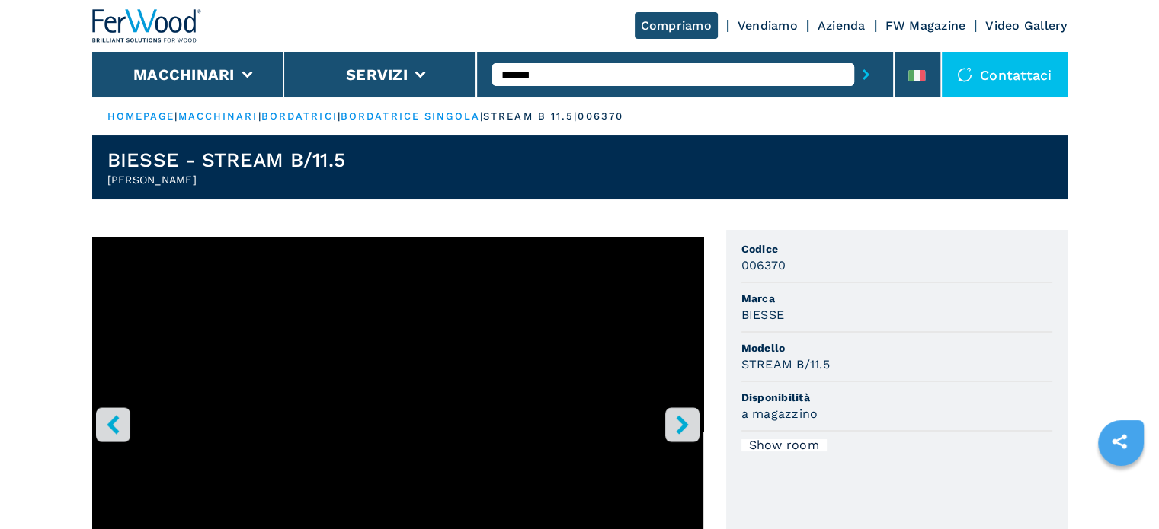
click at [576, 72] on input "******" at bounding box center [673, 74] width 362 height 23
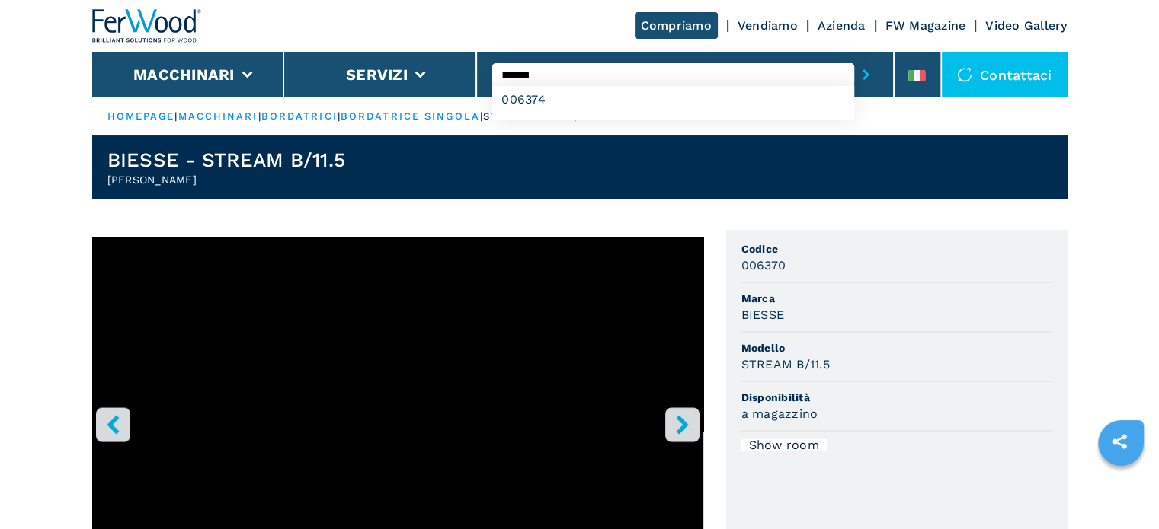
type input "******"
click at [854, 57] on button "submit-button" at bounding box center [866, 74] width 24 height 35
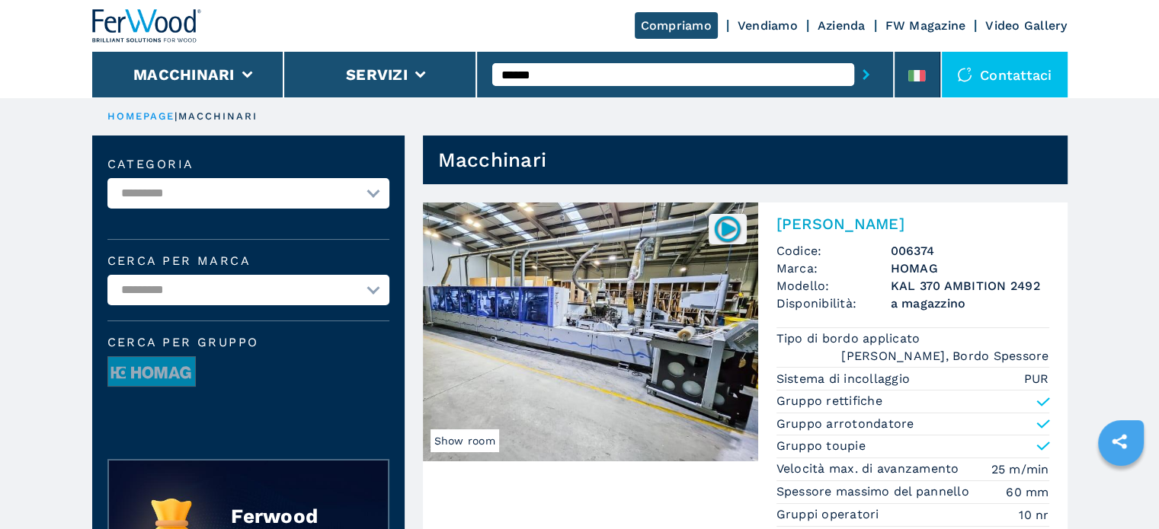
click at [914, 280] on h3 "KAL 370 AMBITION 2492" at bounding box center [970, 286] width 158 height 18
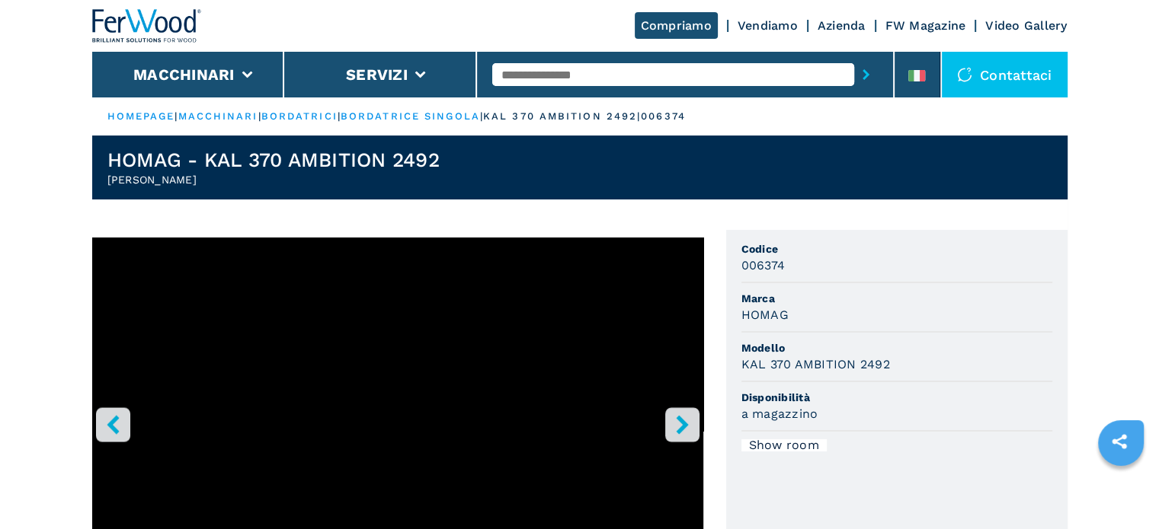
click at [548, 69] on input "text" at bounding box center [673, 74] width 362 height 23
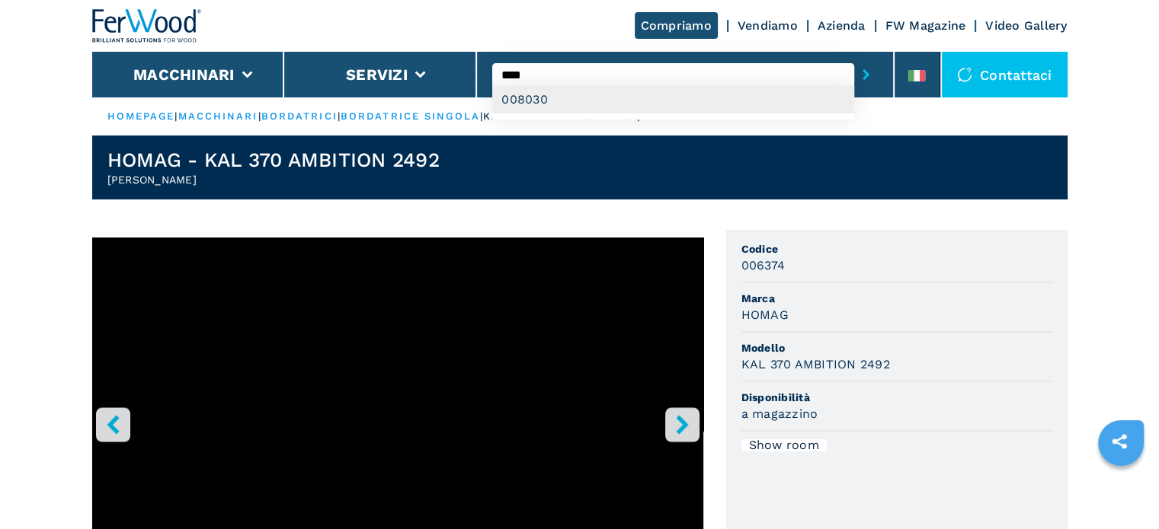
click at [538, 104] on div "008030" at bounding box center [673, 99] width 362 height 27
type input "******"
